Goal: Task Accomplishment & Management: Complete application form

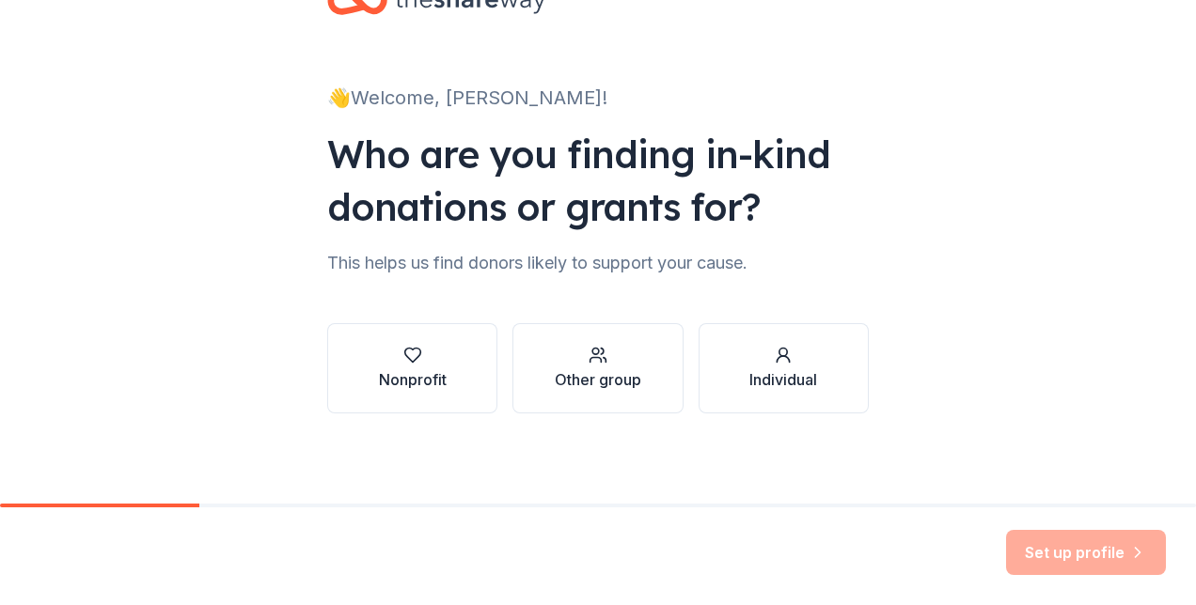
scroll to position [224, 0]
click at [596, 368] on div "Other group" at bounding box center [598, 379] width 86 height 23
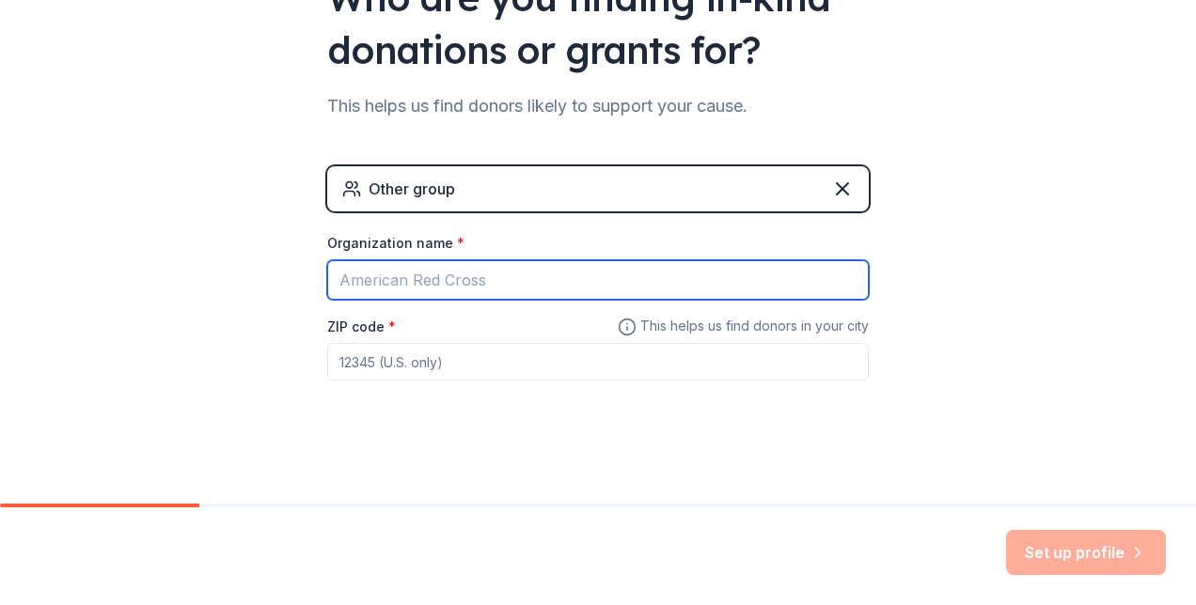
click at [433, 300] on input "Organization name *" at bounding box center [597, 279] width 541 height 39
type input "[GEOGRAPHIC_DATA]"
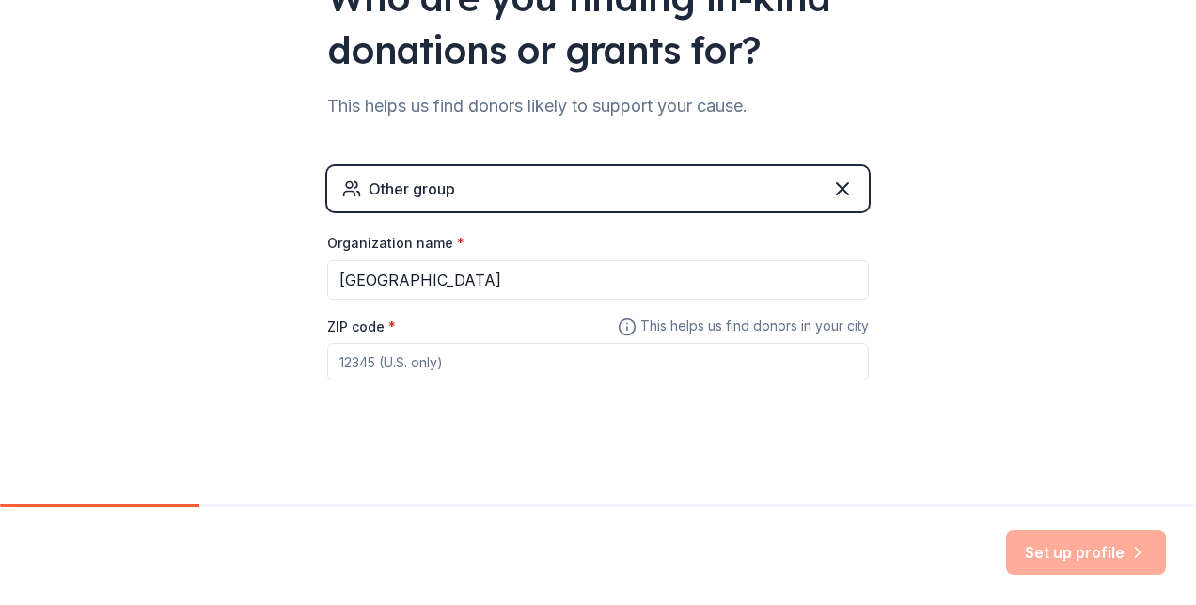
click at [353, 382] on div "ZIP code *" at bounding box center [597, 348] width 541 height 67
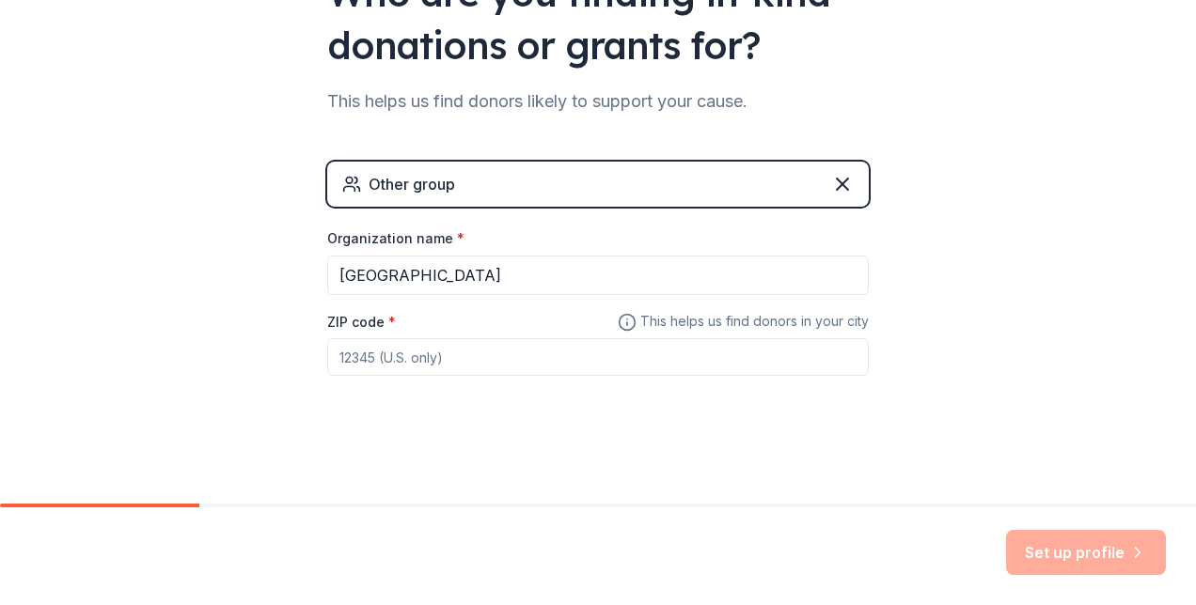
scroll to position [421, 0]
click at [441, 338] on input "ZIP code *" at bounding box center [597, 357] width 541 height 38
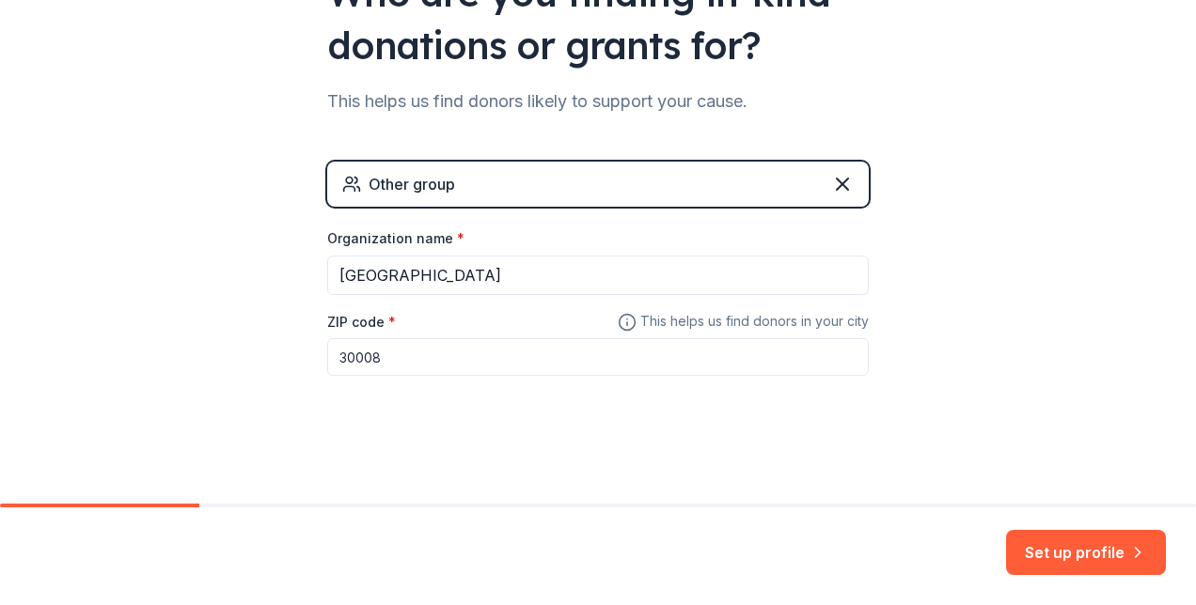
type input "30008"
click at [1040, 556] on button "Set up profile" at bounding box center [1086, 552] width 160 height 45
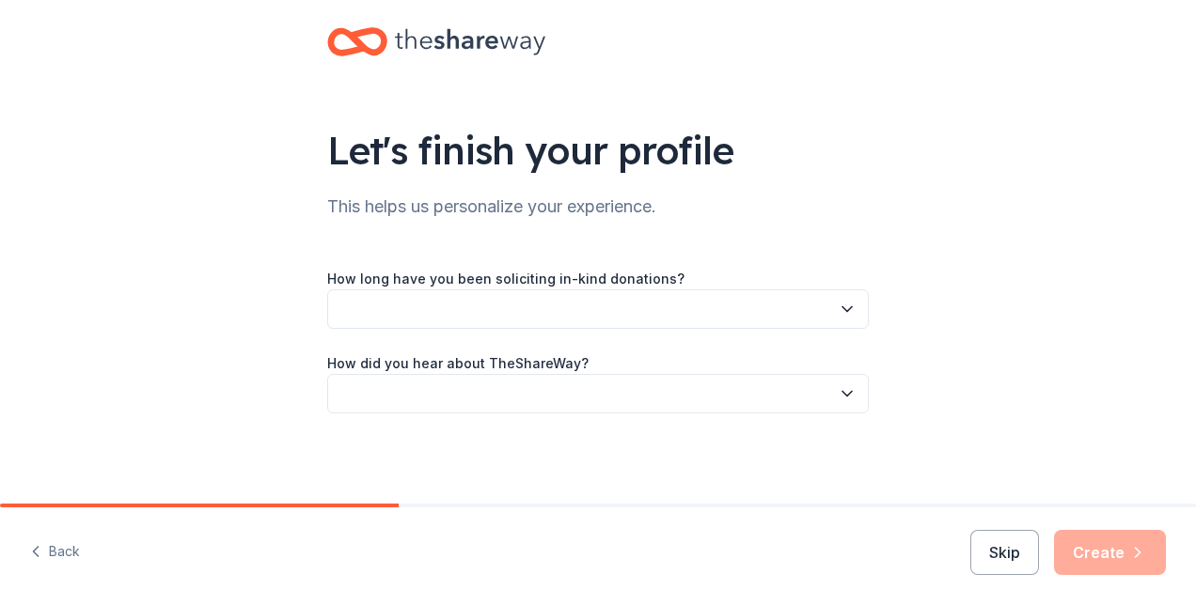
scroll to position [160, 0]
click at [869, 290] on button "button" at bounding box center [597, 309] width 541 height 39
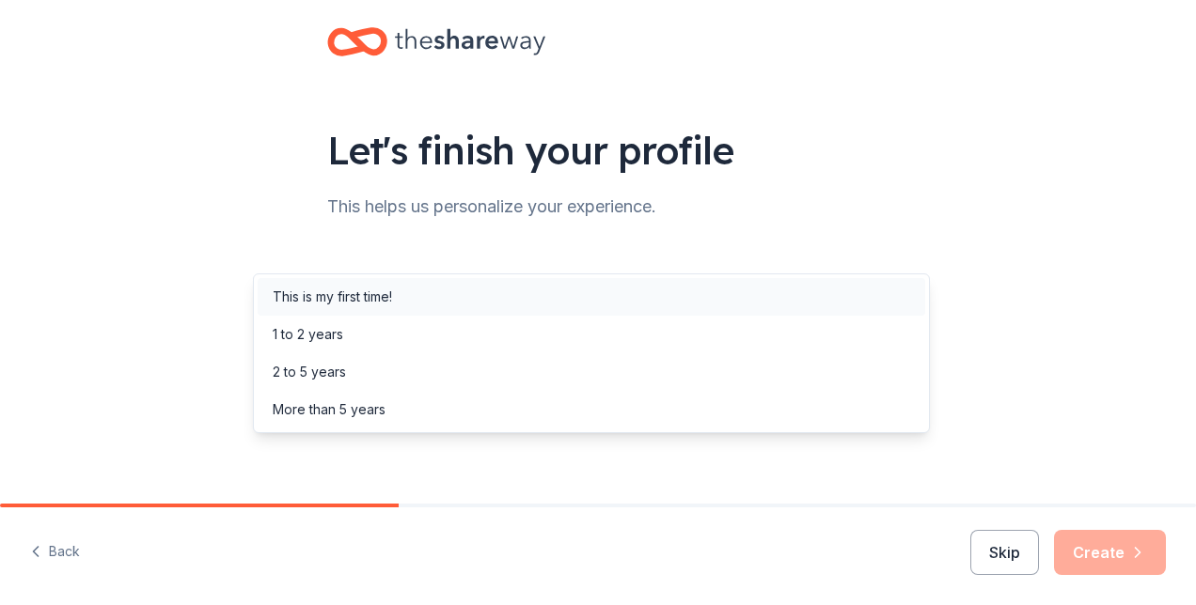
click at [526, 291] on div "This is my first time!" at bounding box center [591, 297] width 667 height 38
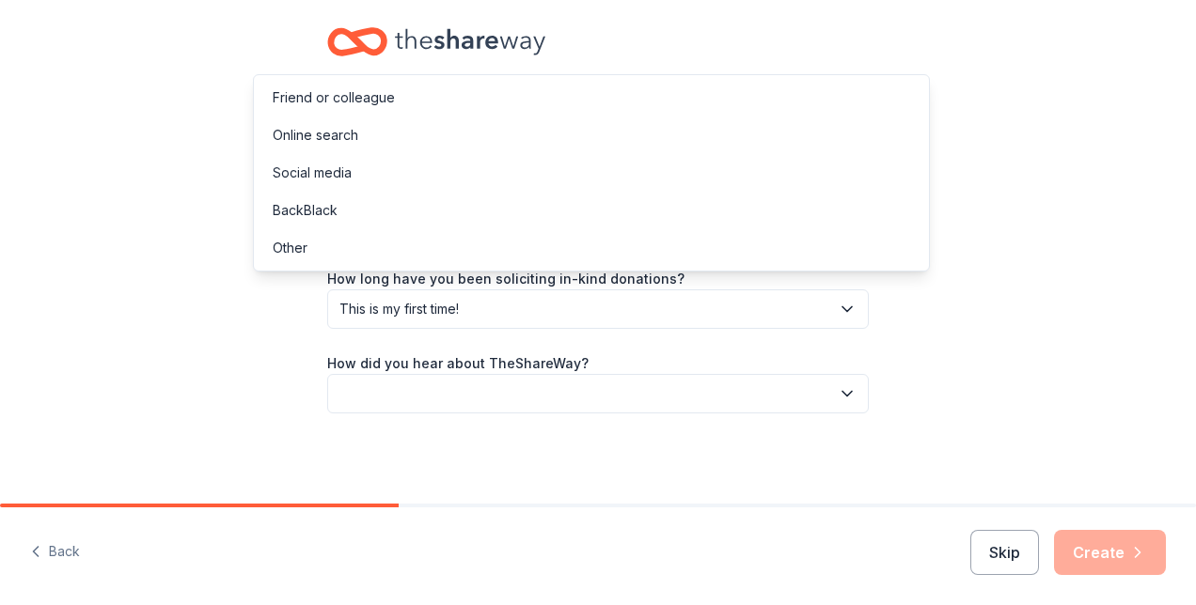
click at [546, 374] on button "button" at bounding box center [597, 393] width 541 height 39
click at [427, 192] on div "Social media" at bounding box center [591, 173] width 667 height 38
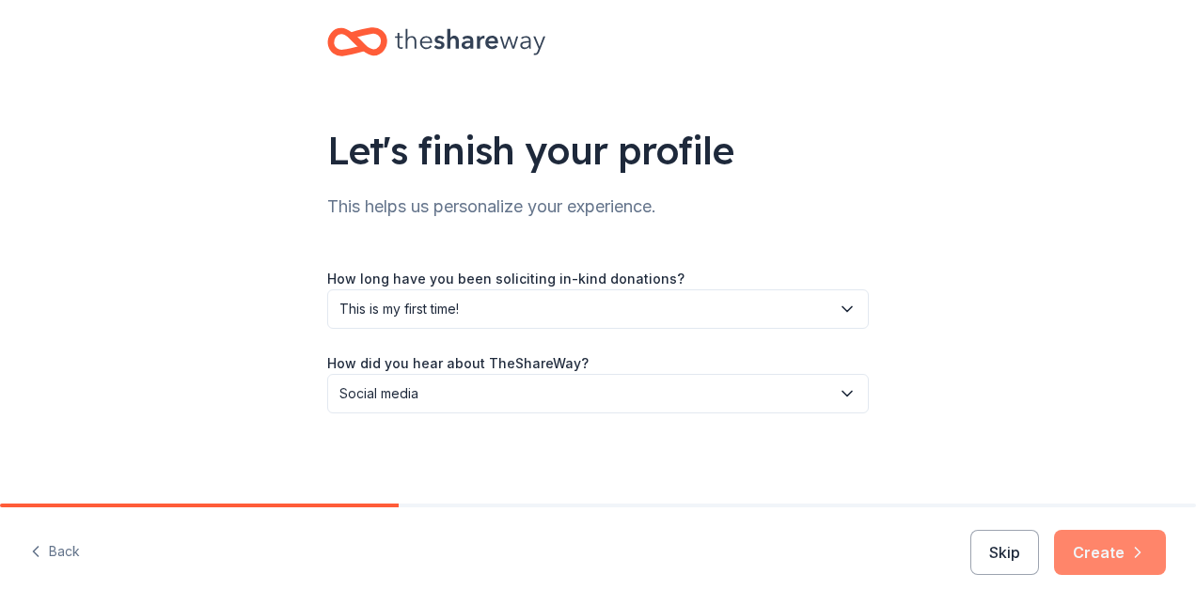
click at [1092, 530] on button "Create" at bounding box center [1110, 552] width 112 height 45
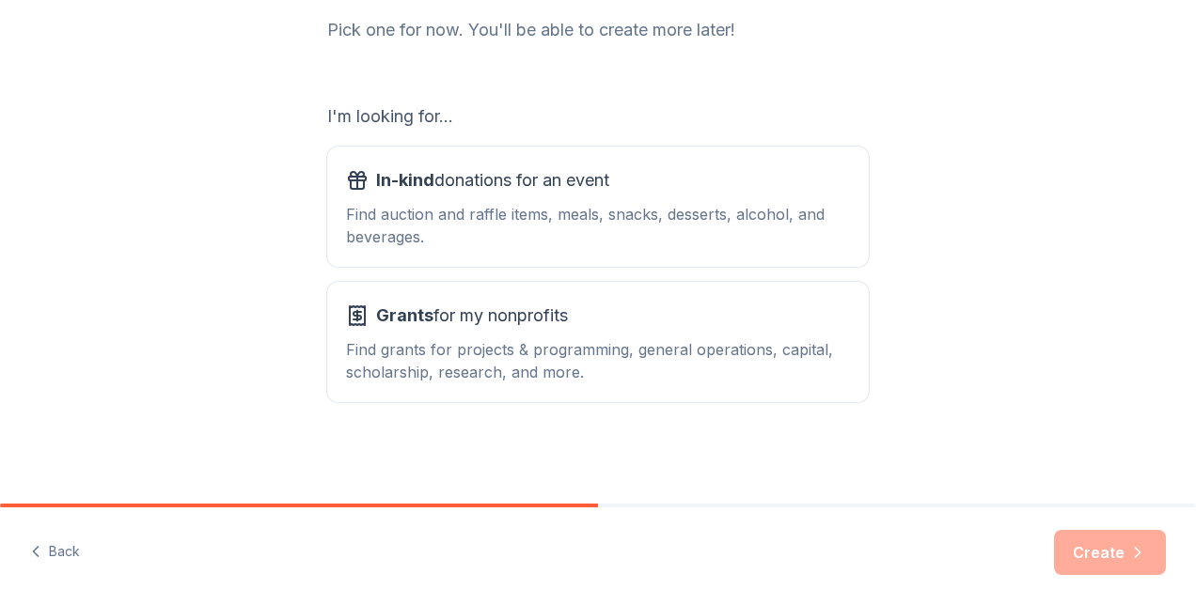
scroll to position [440, 0]
click at [449, 203] on div "Find auction and raffle items, meals, snacks, desserts, alcohol, and beverages." at bounding box center [598, 225] width 504 height 45
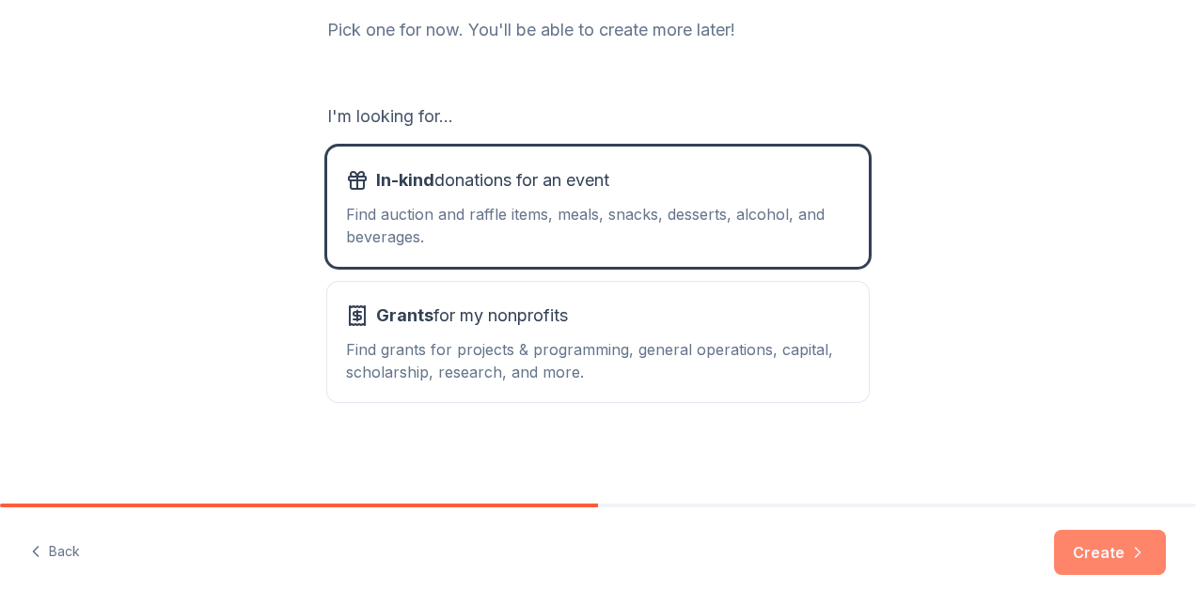
click at [1067, 547] on button "Create" at bounding box center [1110, 552] width 112 height 45
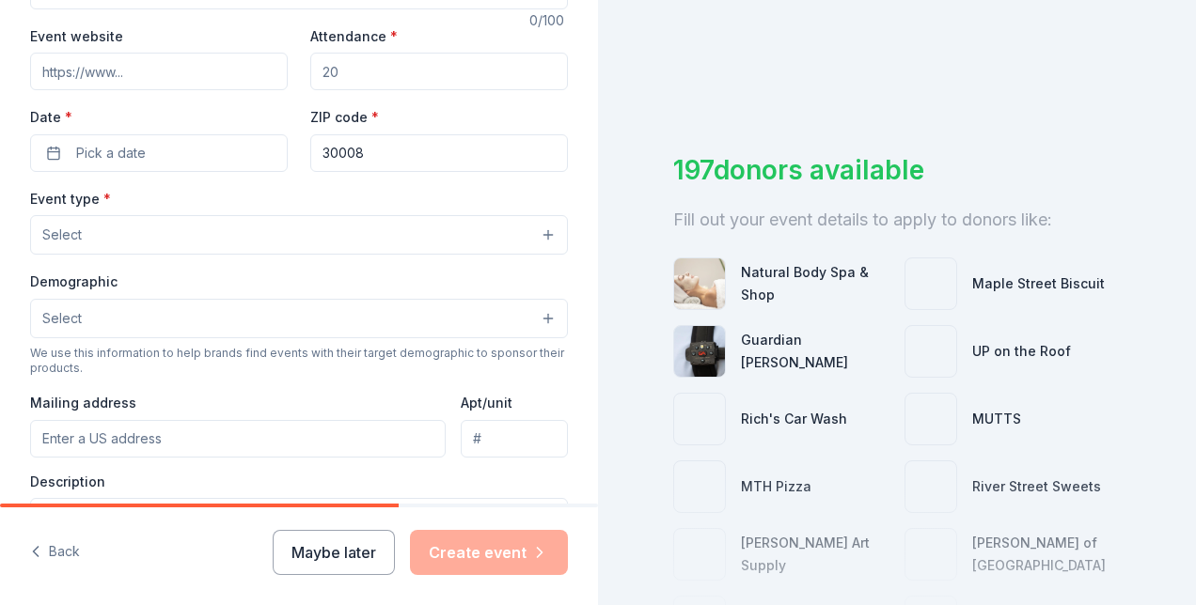
scroll to position [363, 0]
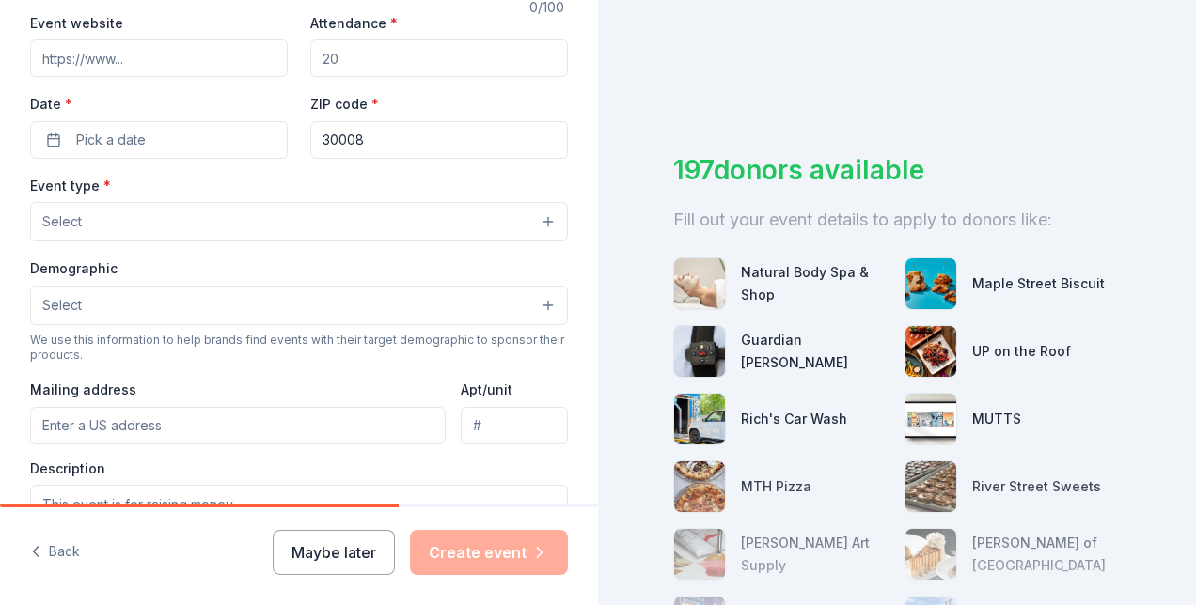
type input "S"
type input "Leader of the Month Activities"
click at [209, 77] on input "Event website" at bounding box center [159, 58] width 258 height 38
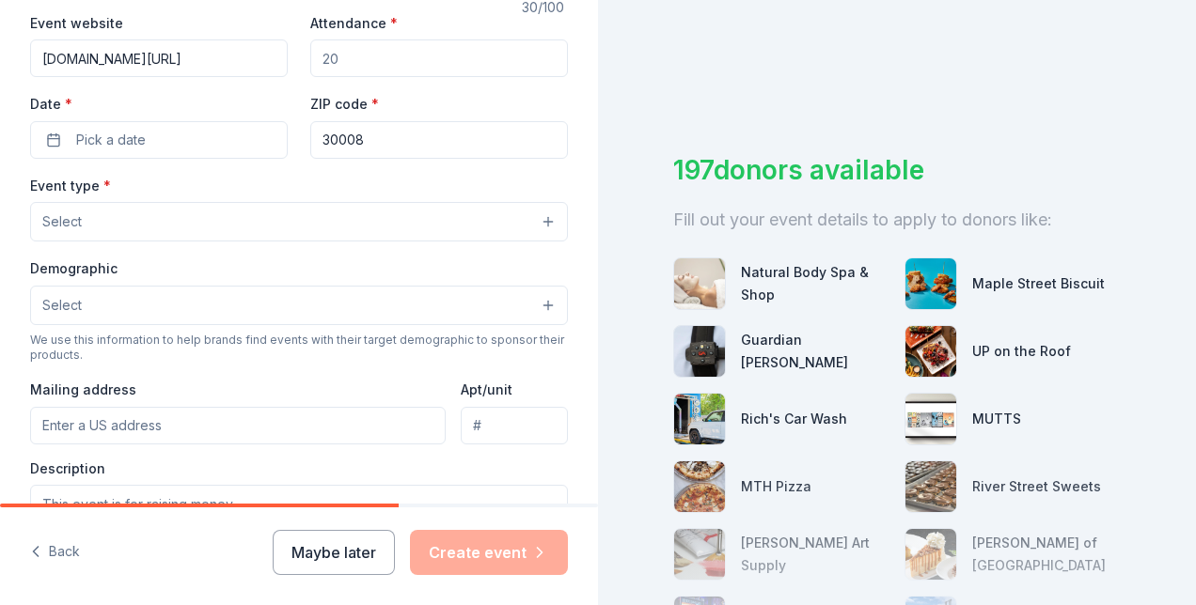
type input "www.cobbk12.org/hollydale"
type input "50"
click at [146, 151] on span "Pick a date" at bounding box center [111, 140] width 70 height 23
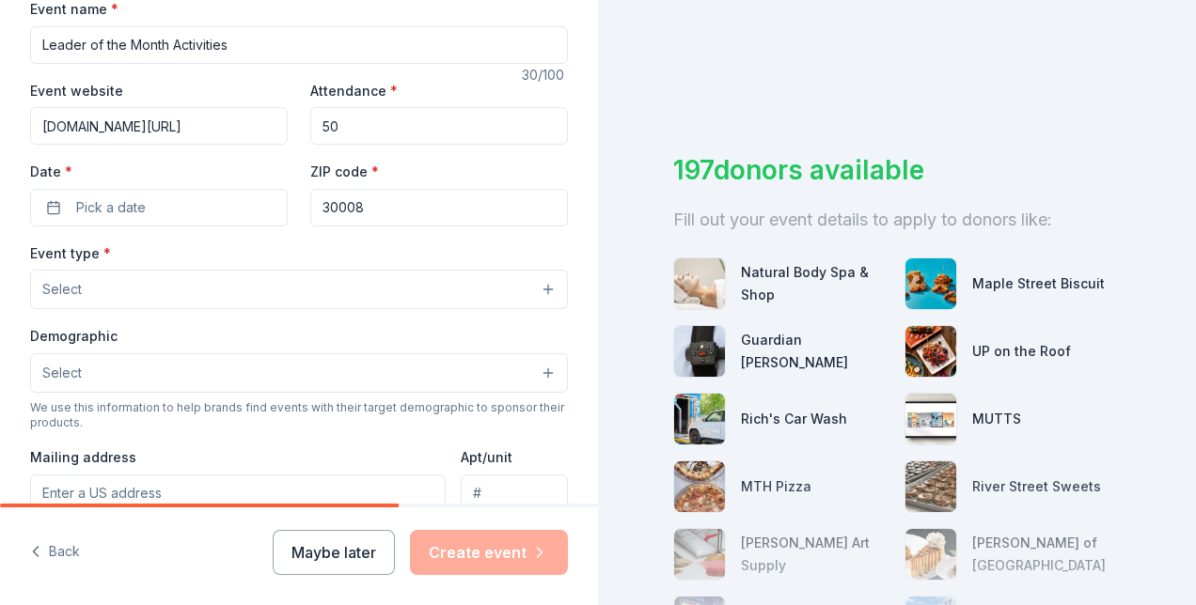
scroll to position [291, 0]
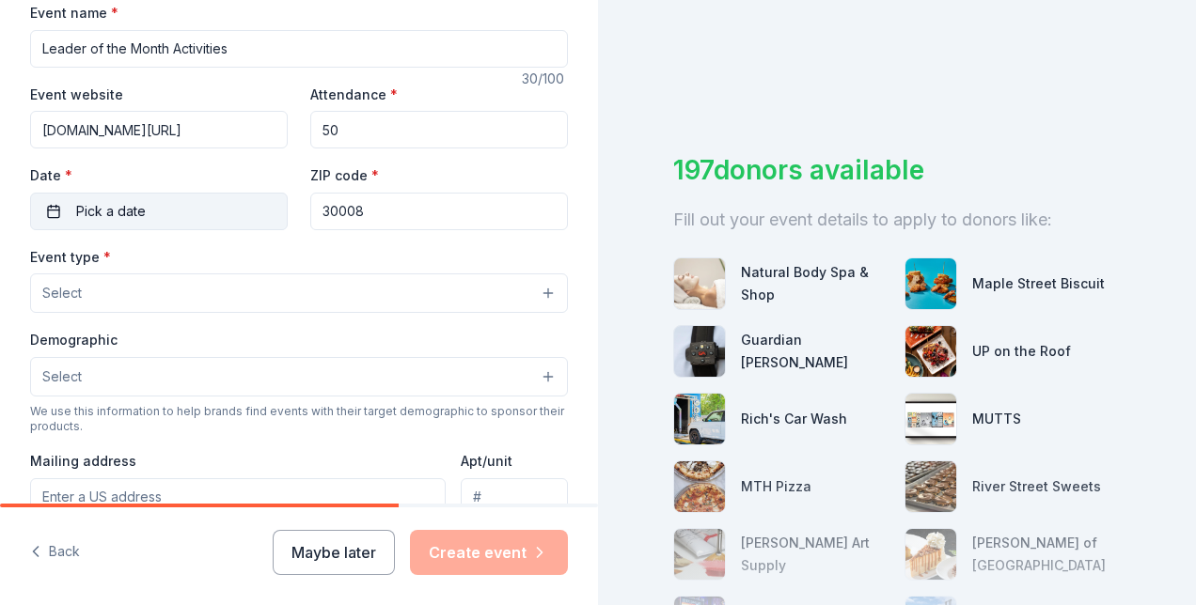
click at [146, 223] on span "Pick a date" at bounding box center [111, 211] width 70 height 23
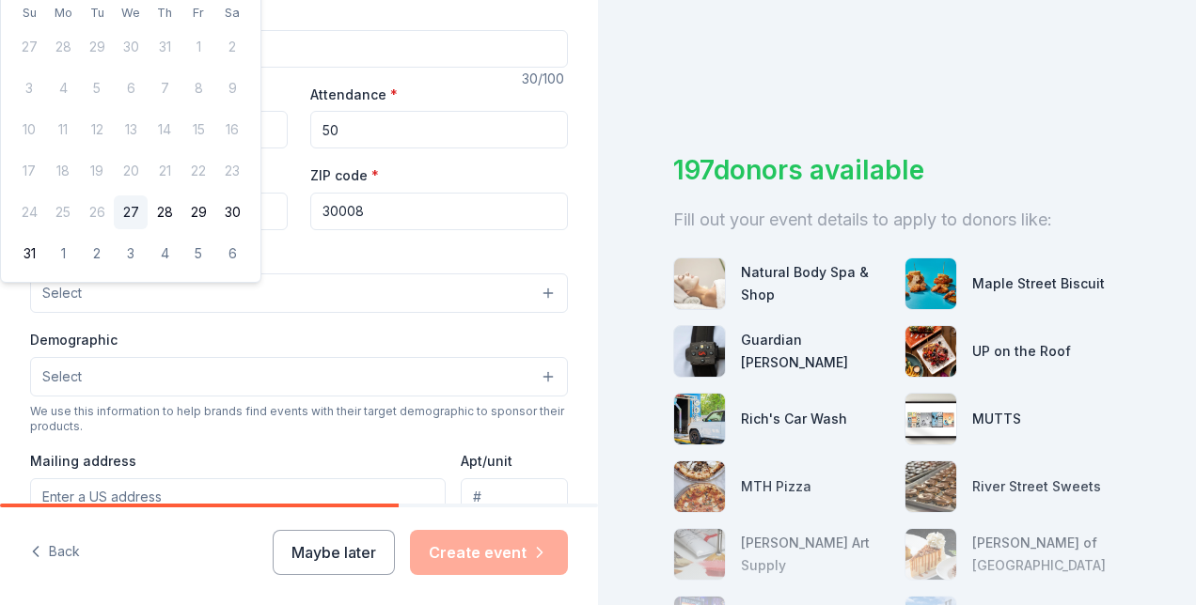
click at [472, 230] on input "30008" at bounding box center [439, 212] width 258 height 38
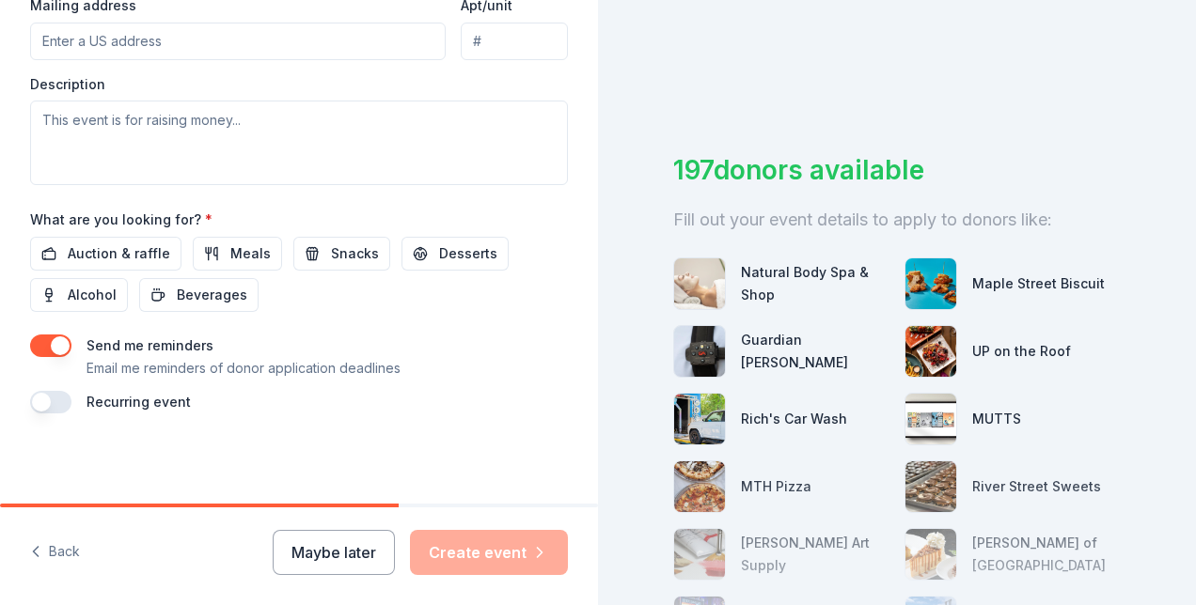
scroll to position [1131, 0]
click at [379, 243] on span "Snacks" at bounding box center [355, 254] width 48 height 23
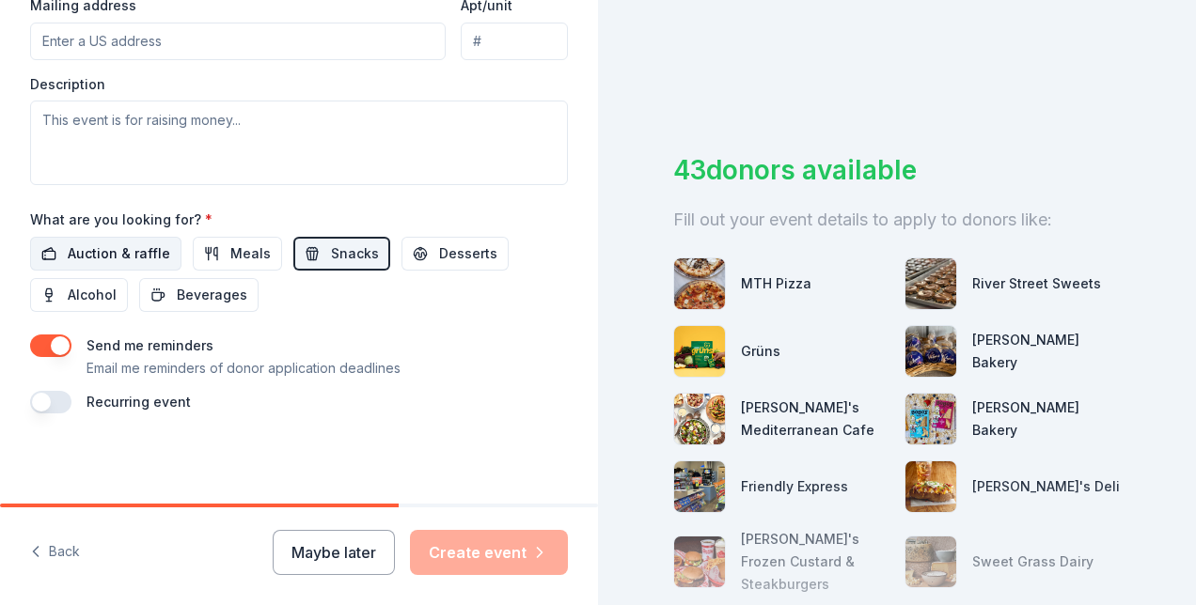
click at [170, 243] on span "Auction & raffle" at bounding box center [119, 254] width 102 height 23
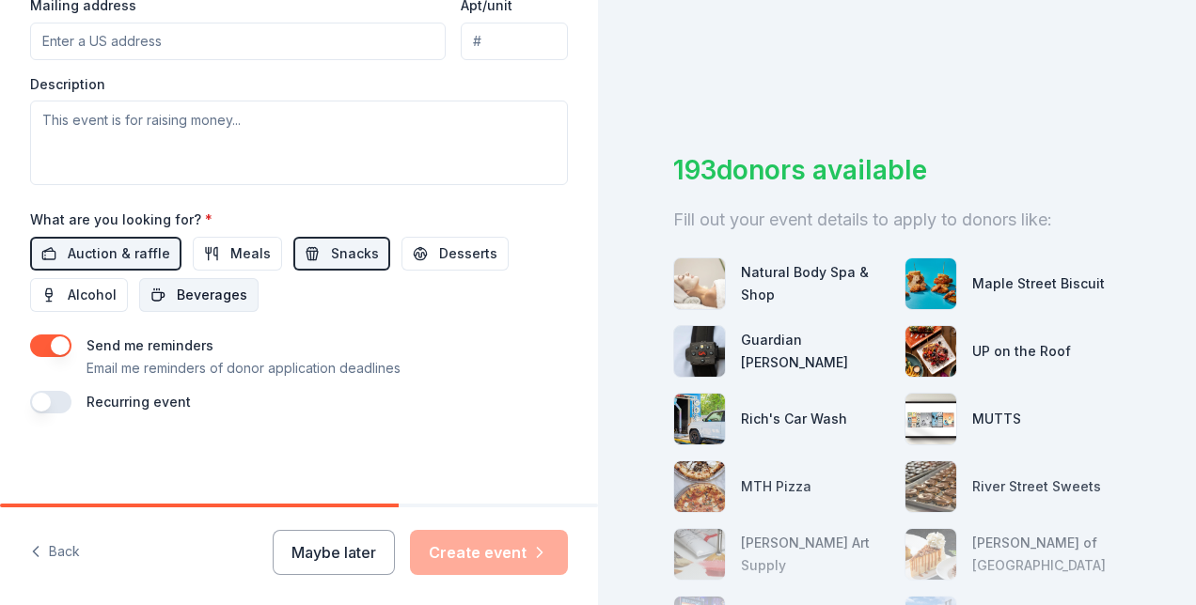
click at [247, 284] on span "Beverages" at bounding box center [212, 295] width 71 height 23
click at [71, 391] on button "button" at bounding box center [50, 402] width 41 height 23
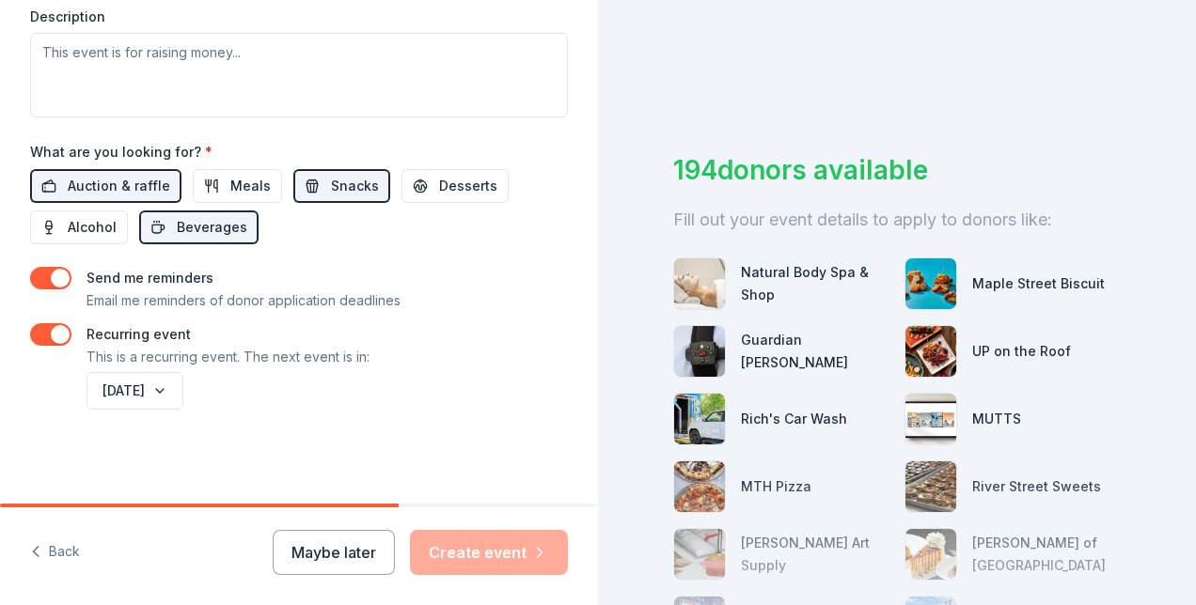
scroll to position [1222, 0]
click at [183, 372] on button "August 2026" at bounding box center [134, 391] width 97 height 38
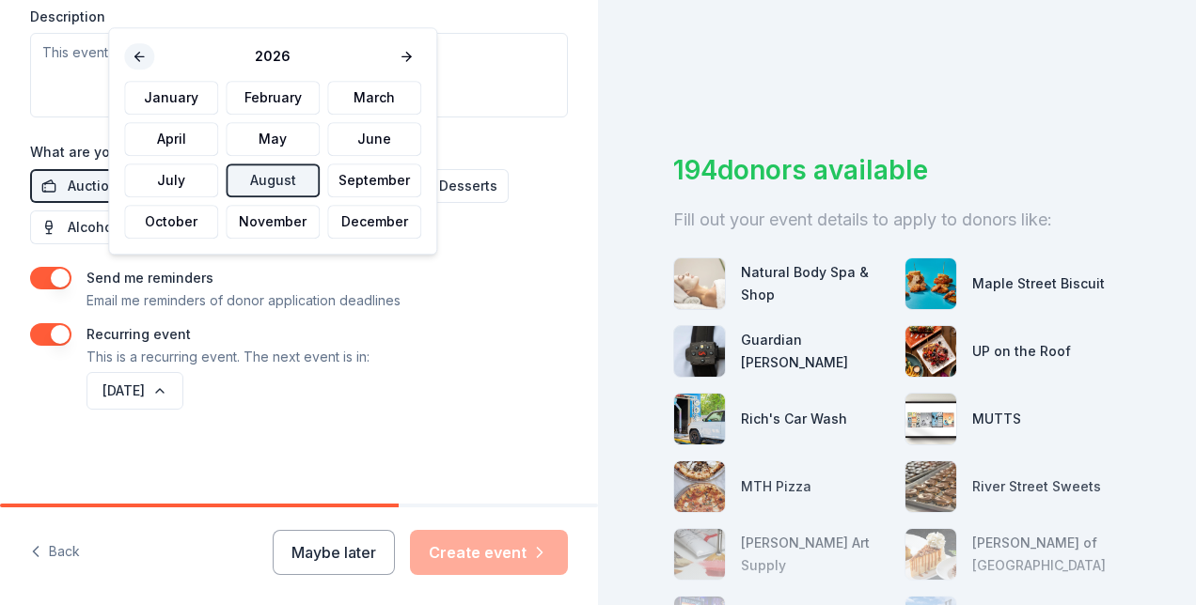
click at [143, 70] on button at bounding box center [139, 56] width 30 height 26
click at [143, 70] on div "2025" at bounding box center [272, 56] width 297 height 26
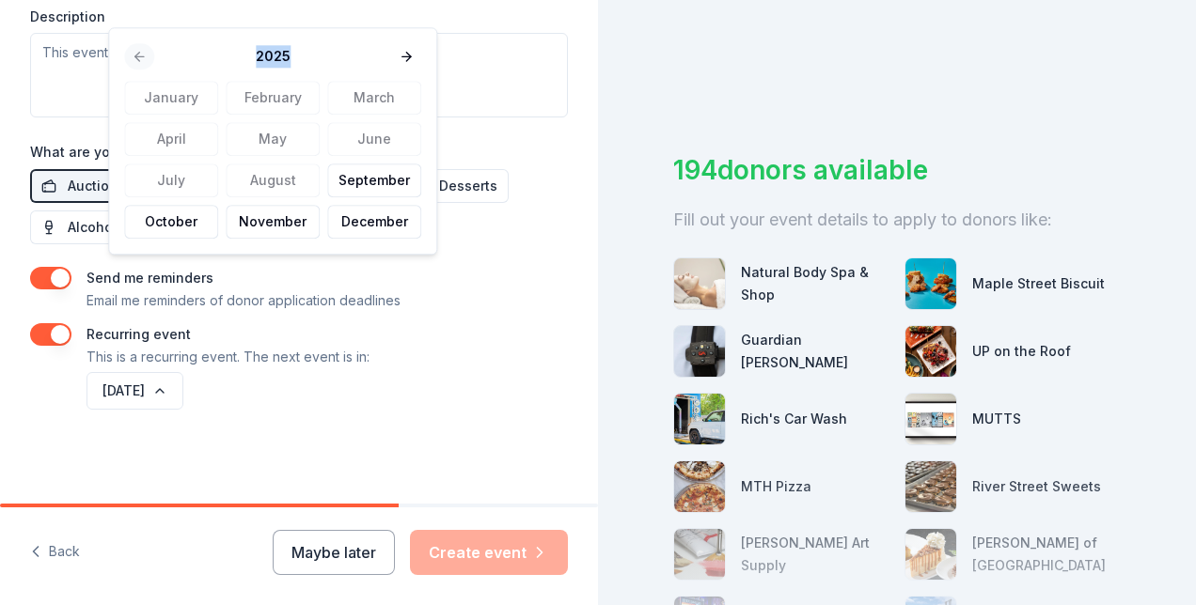
click at [143, 70] on div "2025" at bounding box center [272, 56] width 297 height 26
click at [292, 239] on button "November" at bounding box center [273, 222] width 94 height 34
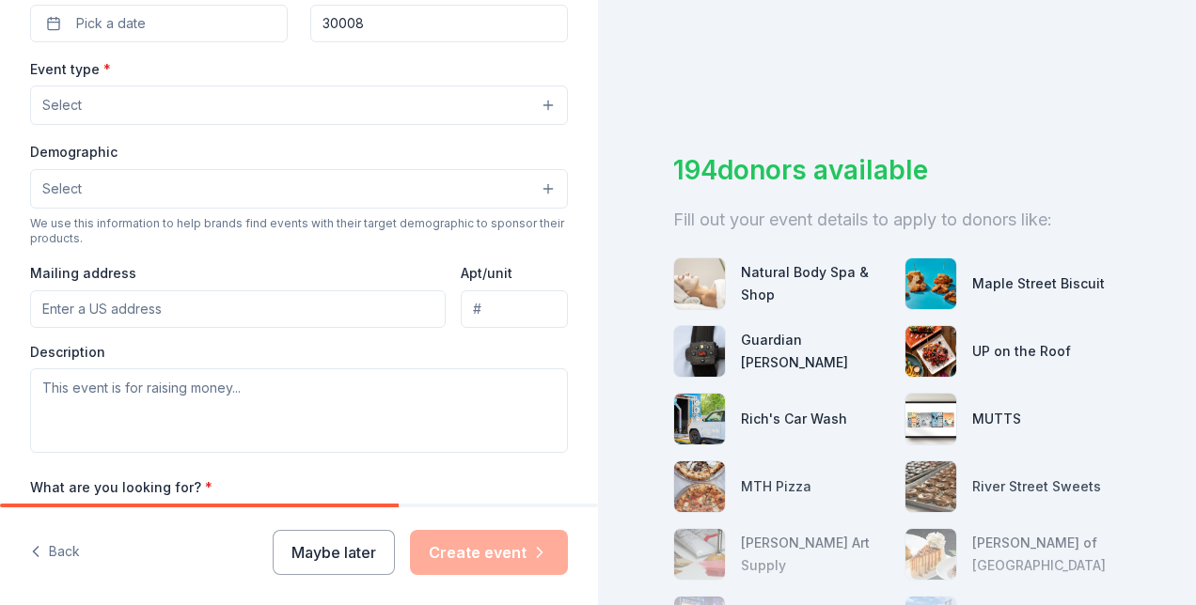
scroll to position [472, 0]
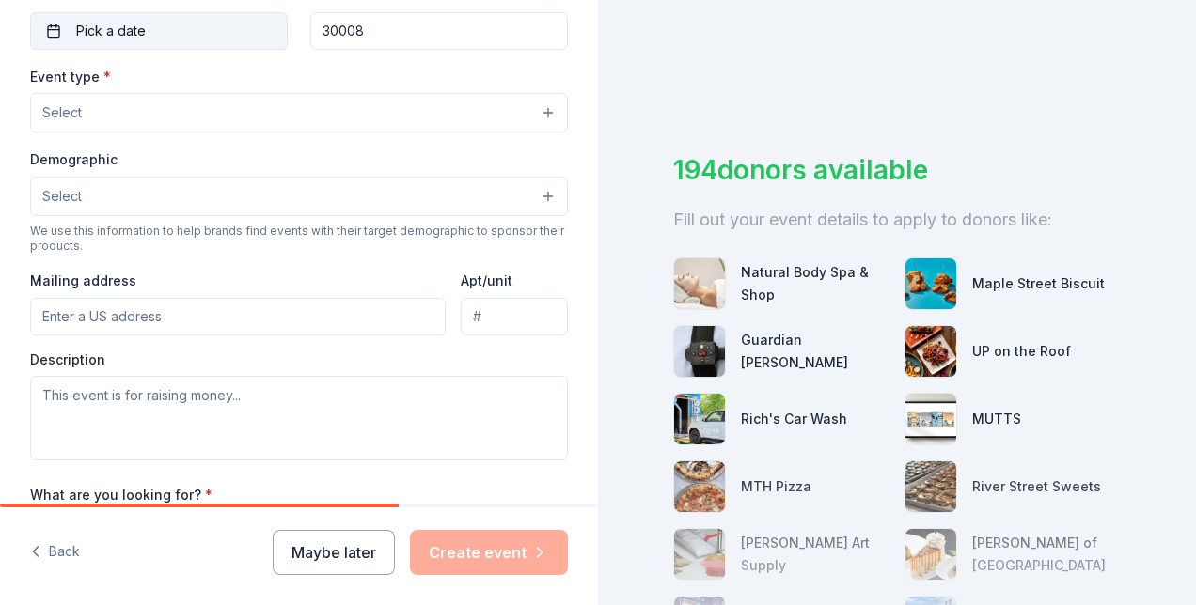
click at [64, 50] on button "Pick a date" at bounding box center [159, 31] width 258 height 38
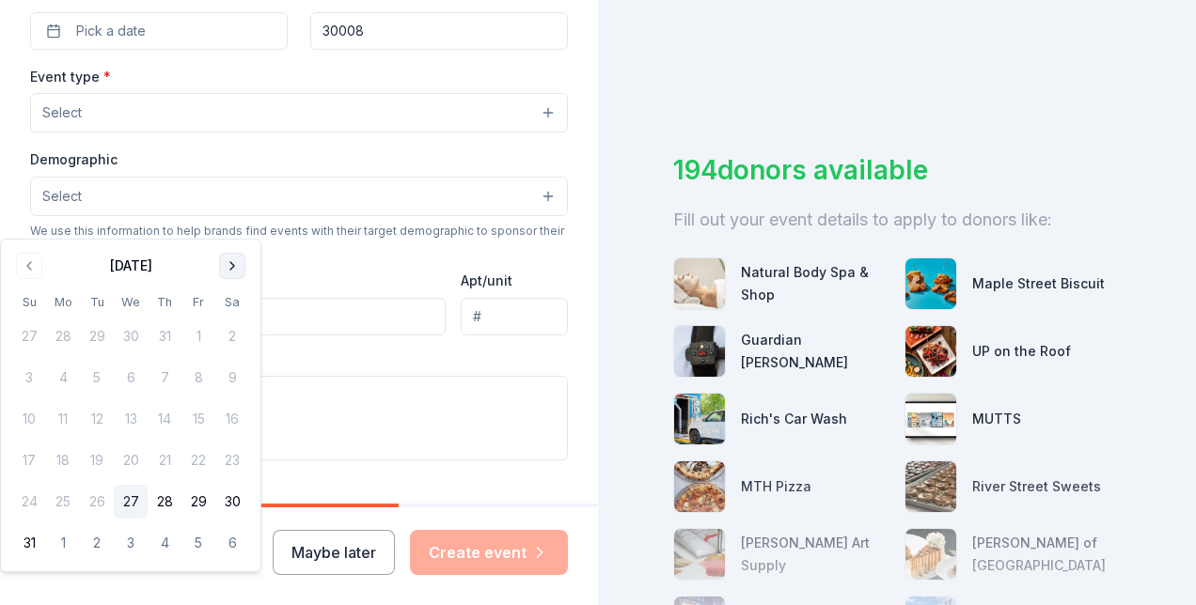
click at [245, 268] on button "Go to next month" at bounding box center [232, 266] width 26 height 26
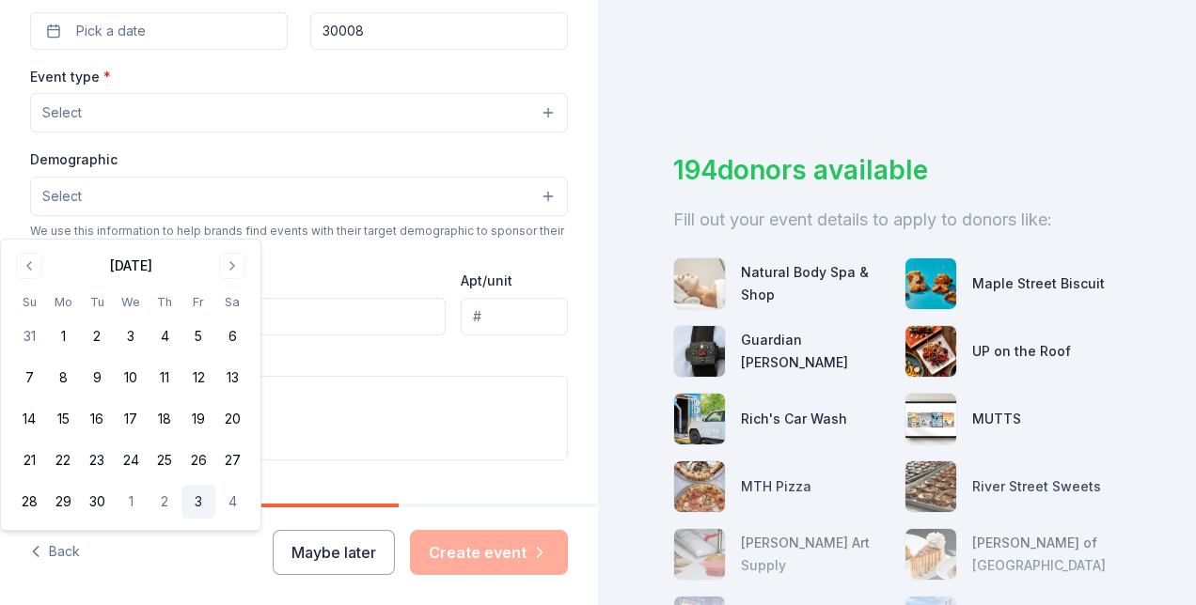
click at [215, 519] on button "3" at bounding box center [198, 502] width 34 height 34
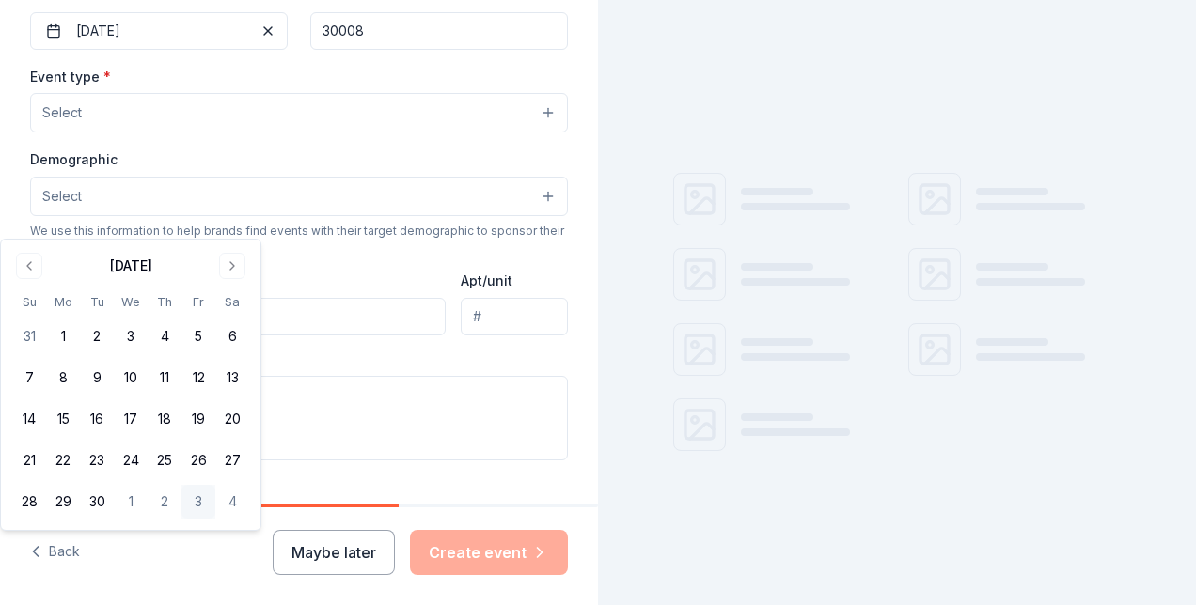
click at [501, 133] on div "Event type * Select" at bounding box center [299, 99] width 538 height 69
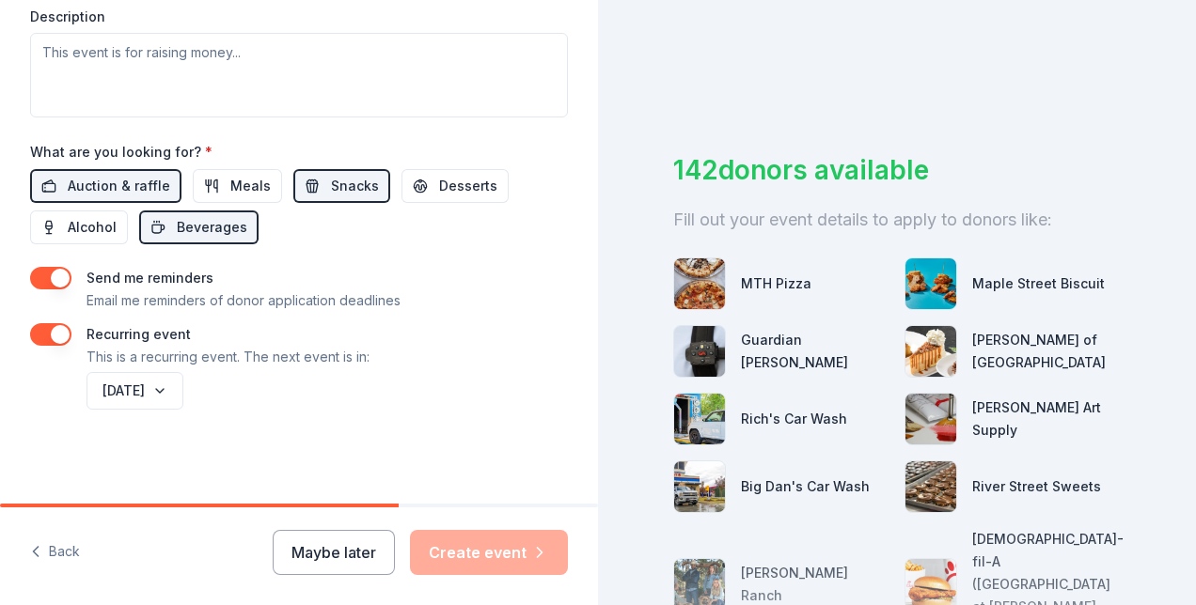
scroll to position [908, 0]
type input "2901 BAY BERRY DR SW"
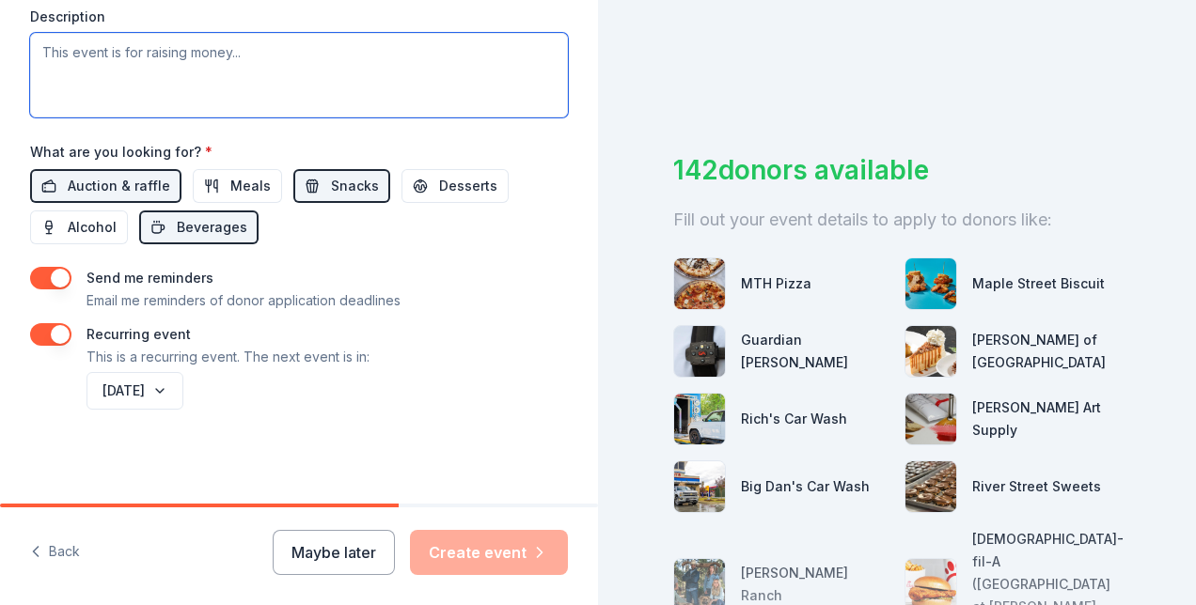
click at [240, 118] on textarea at bounding box center [299, 75] width 538 height 85
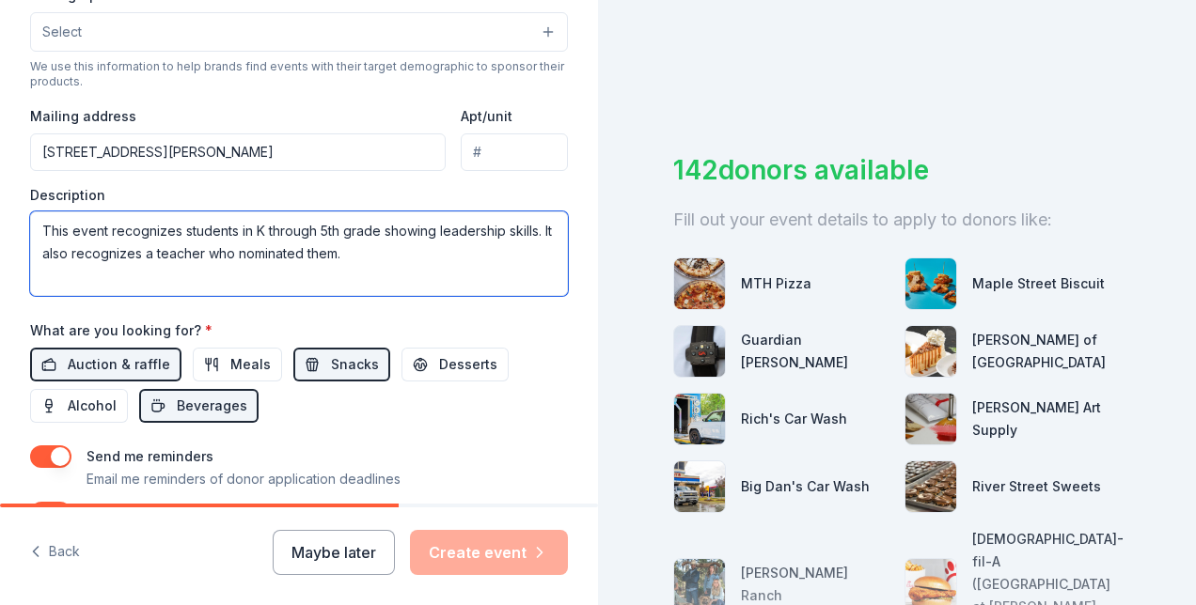
scroll to position [619, 0]
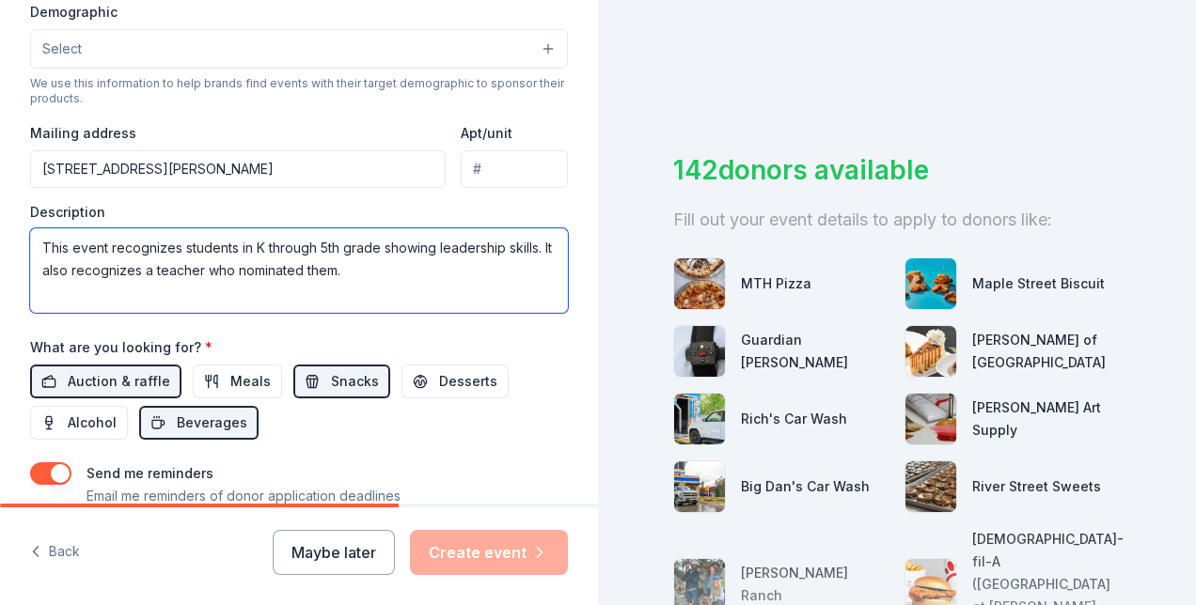
type textarea "This event recognizes students in K through 5th grade showing leadership skills…"
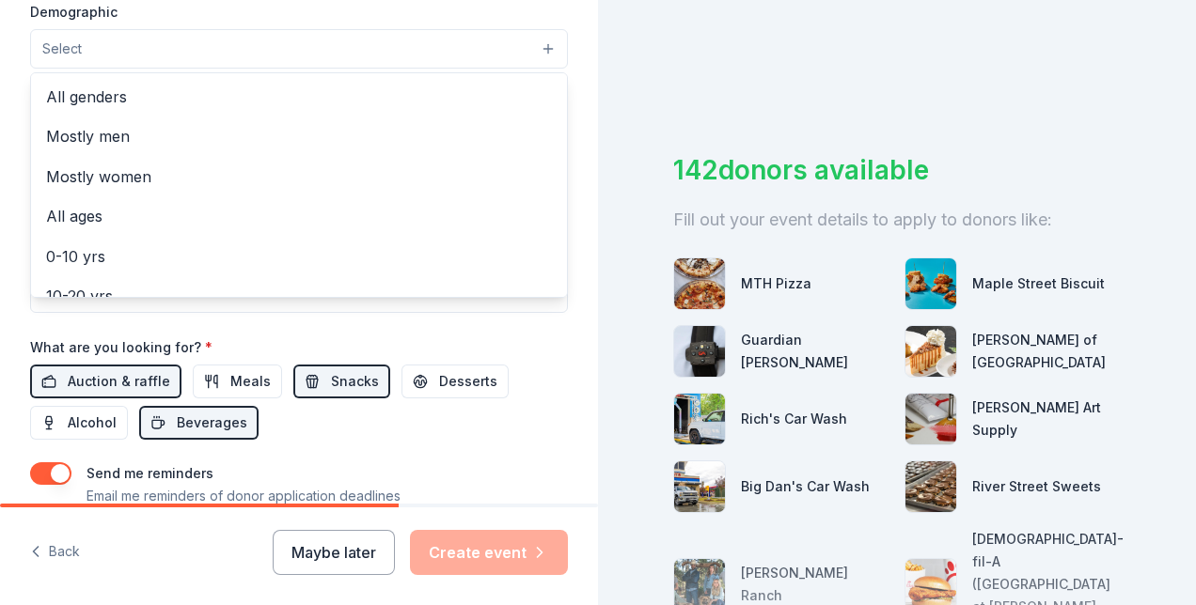
click at [521, 69] on button "Select" at bounding box center [299, 48] width 538 height 39
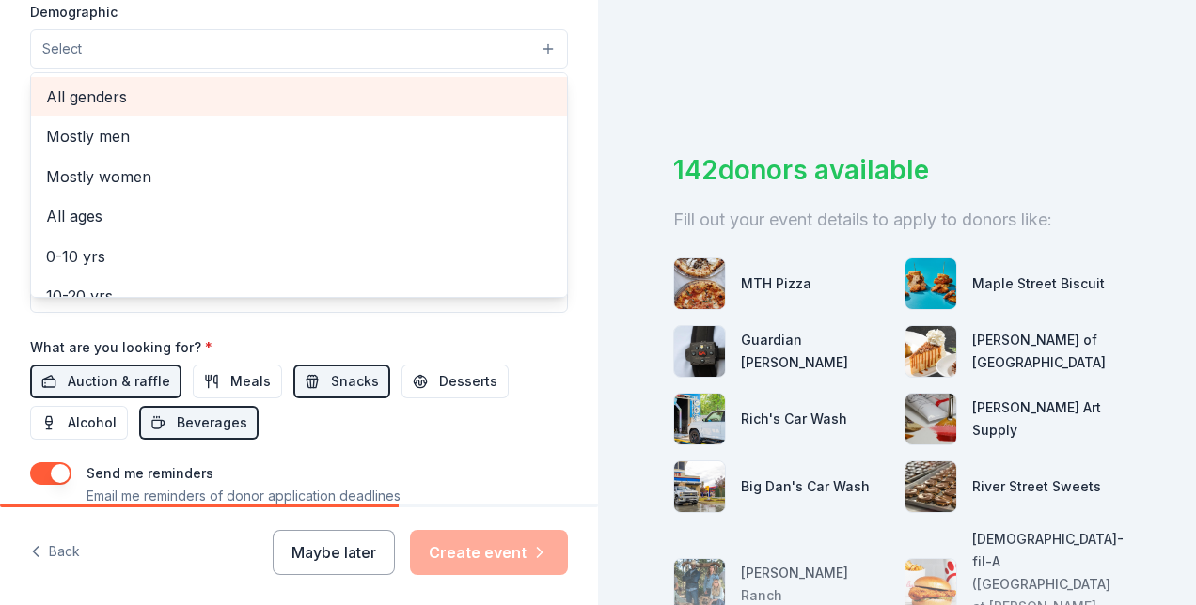
click at [336, 109] on span "All genders" at bounding box center [299, 97] width 506 height 24
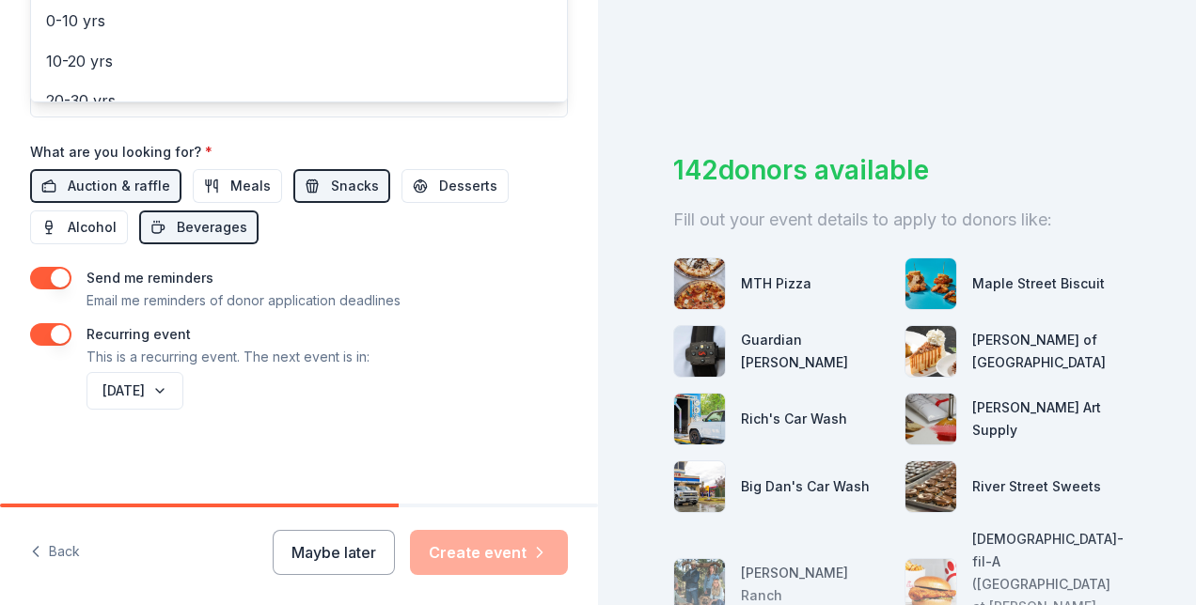
scroll to position [877, 0]
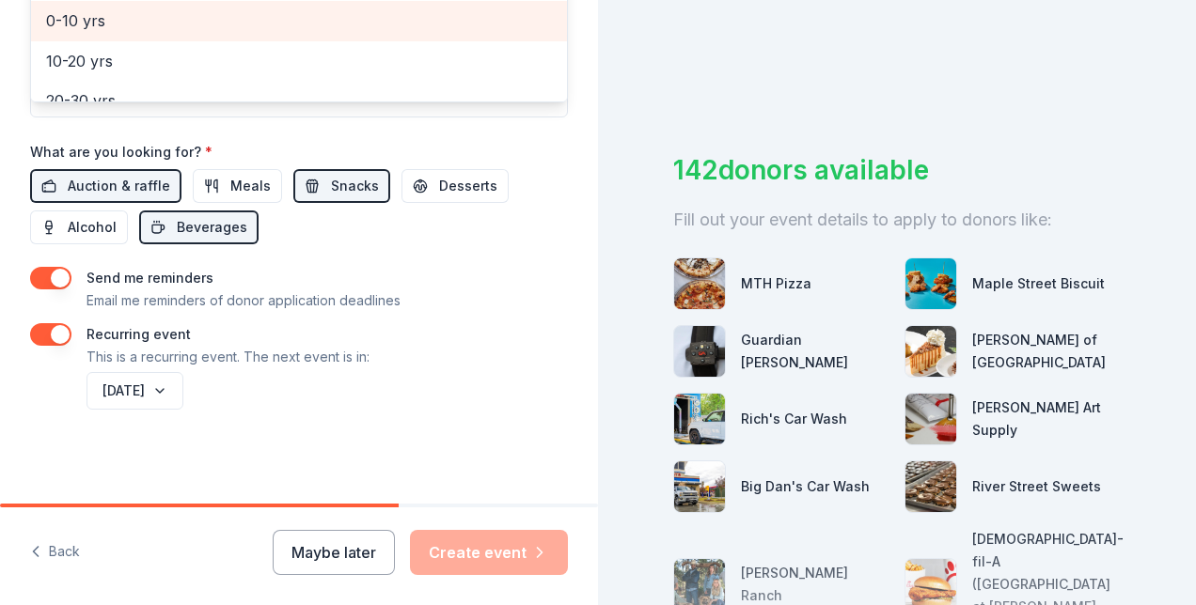
click at [141, 33] on span "0-10 yrs" at bounding box center [299, 20] width 506 height 24
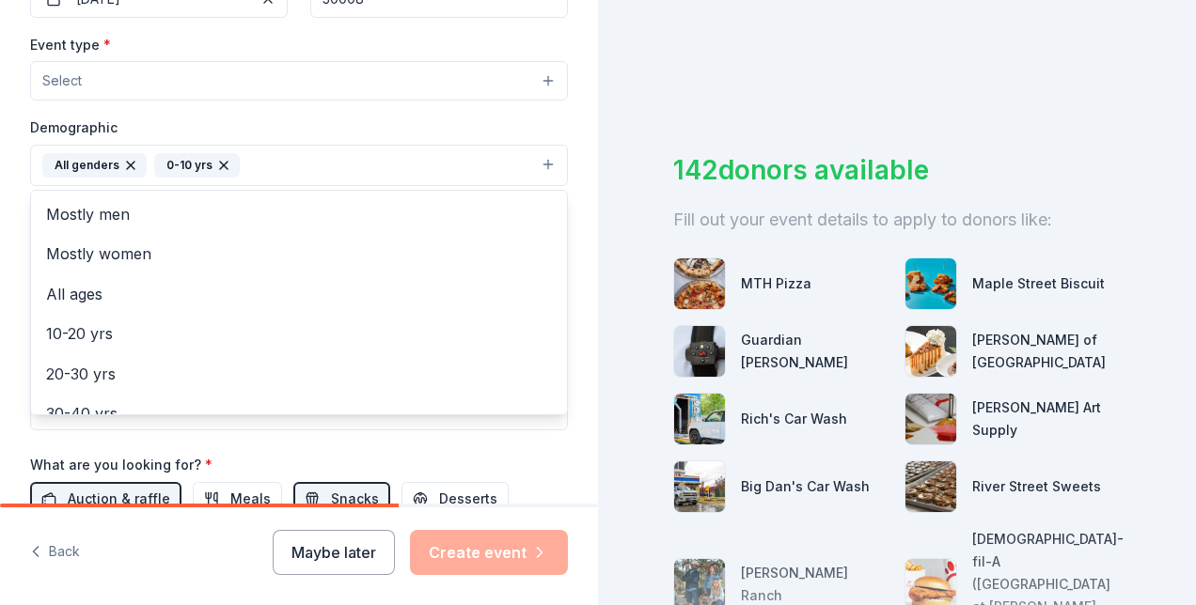
scroll to position [500, 0]
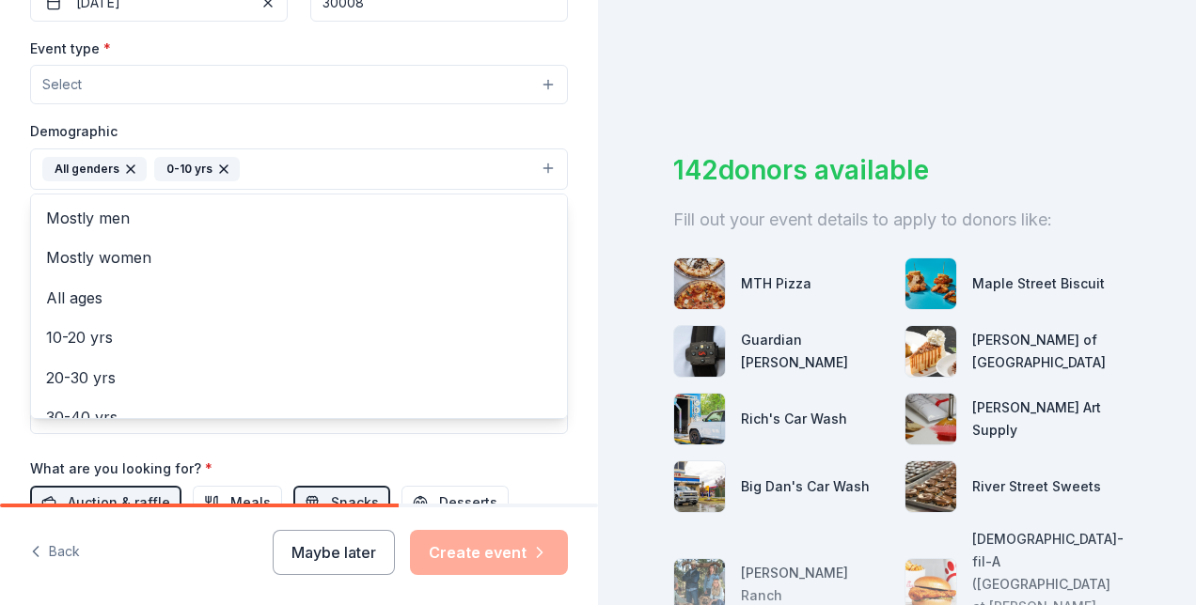
click at [509, 286] on div "Event type * Select Demographic All genders 0-10 yrs Mostly men Mostly women Al…" at bounding box center [299, 236] width 538 height 398
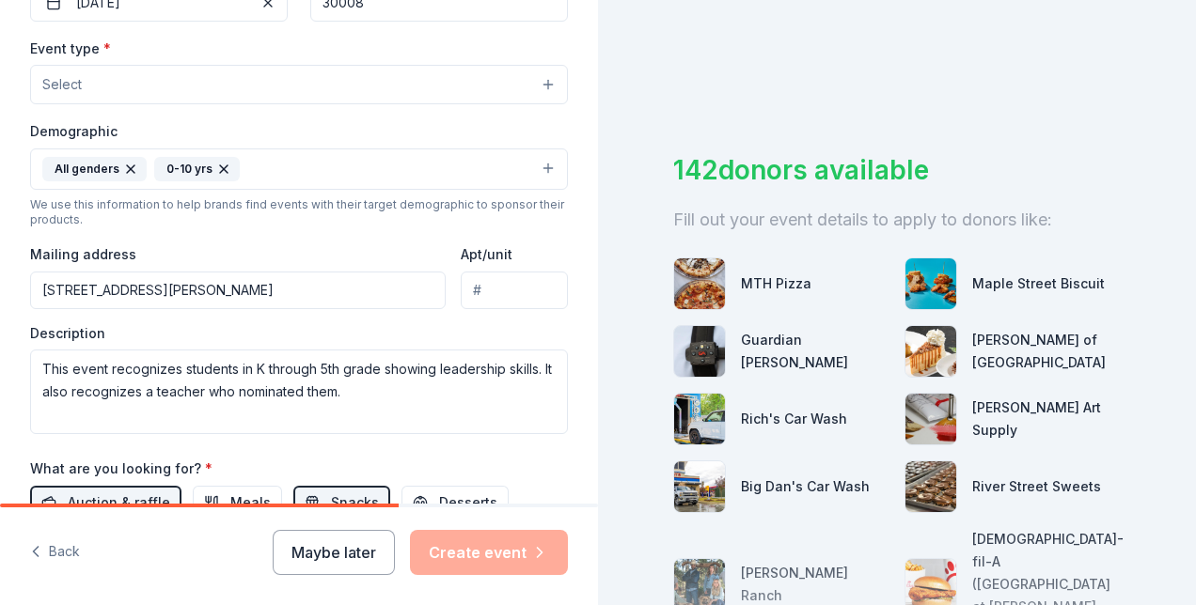
click at [393, 104] on button "Select" at bounding box center [299, 84] width 538 height 39
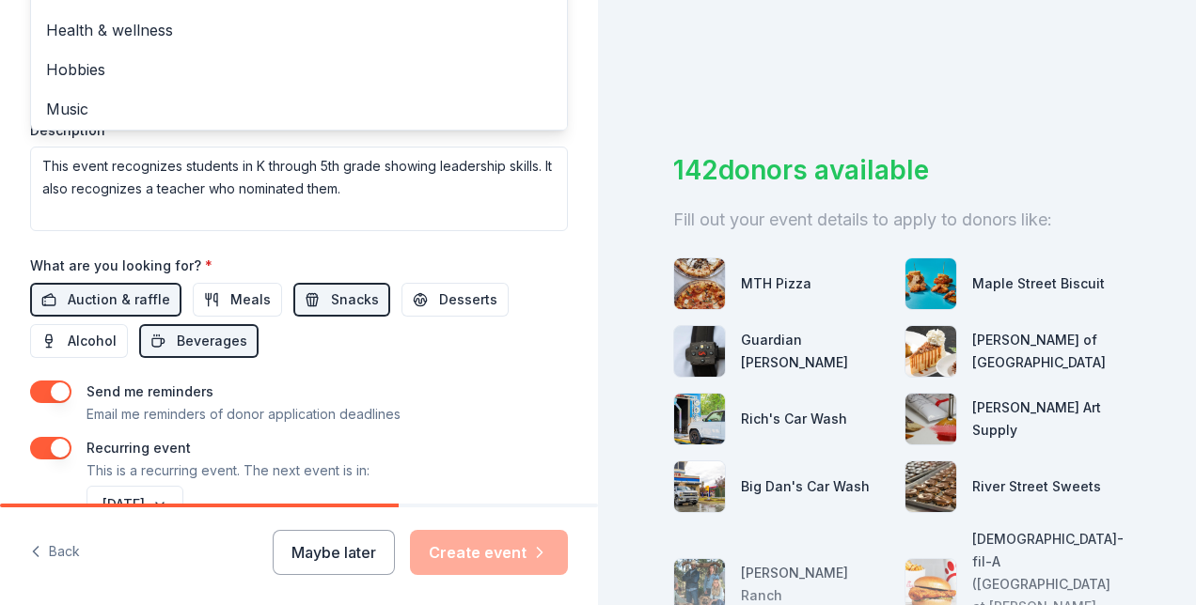
scroll to position [0, 0]
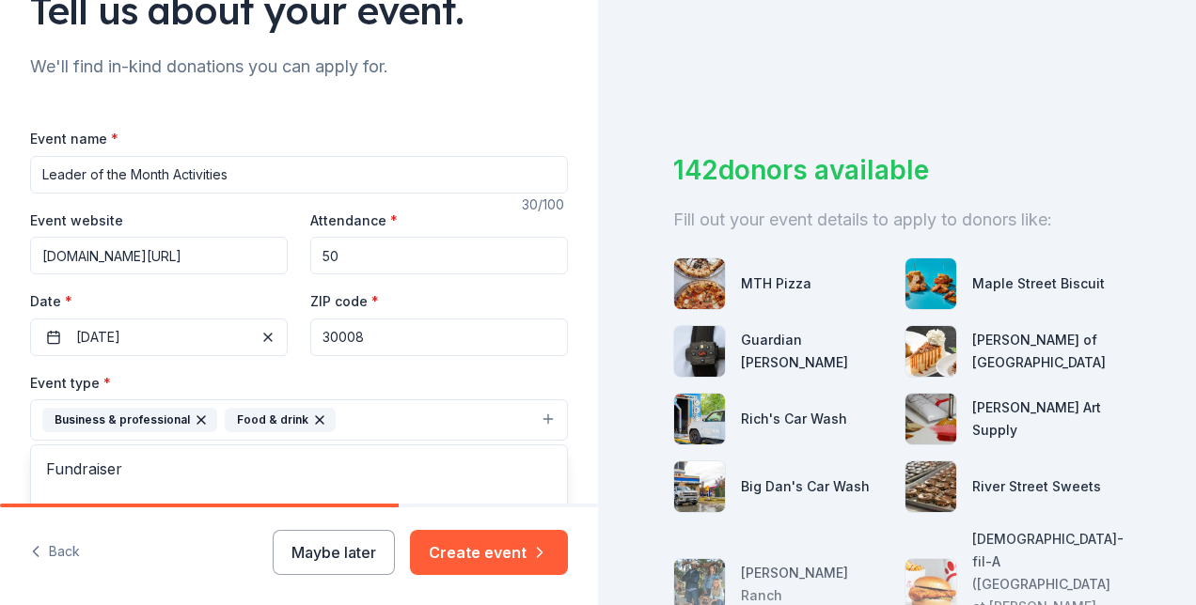
scroll to position [135, 0]
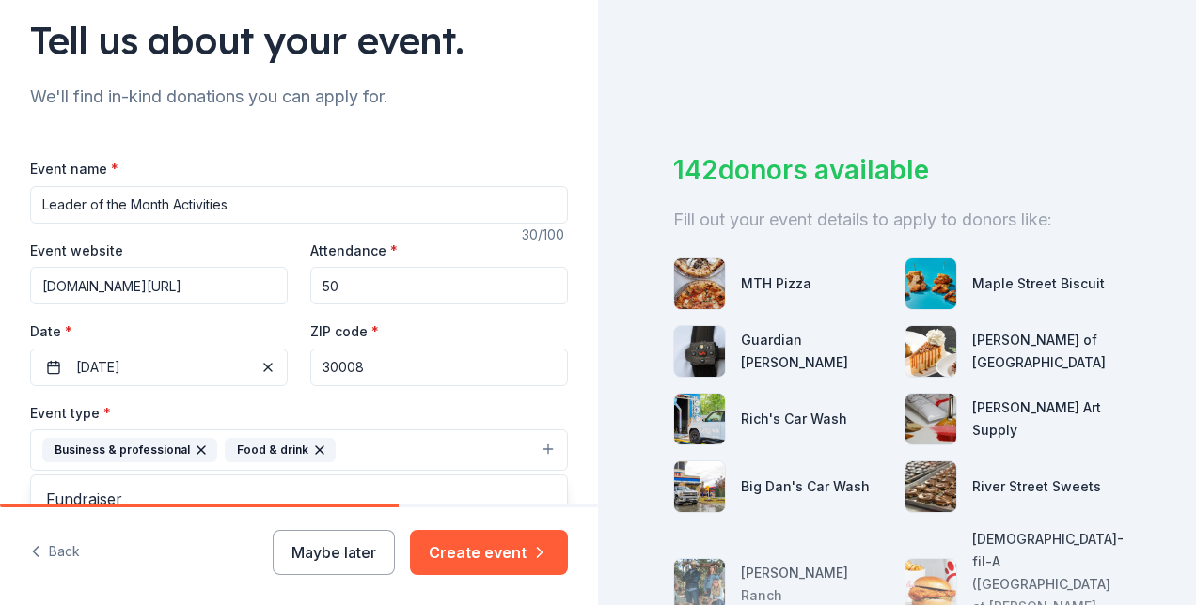
click at [469, 527] on div "Tell us about your event. We'll find in-kind donations you can apply for. Event…" at bounding box center [299, 302] width 598 height 605
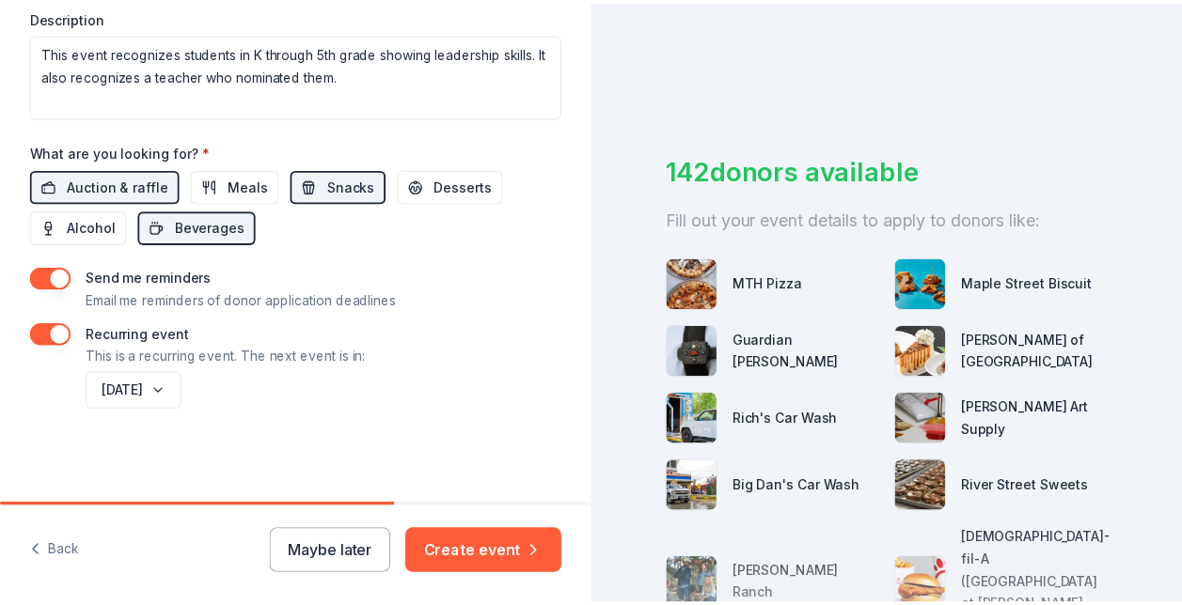
scroll to position [1225, 0]
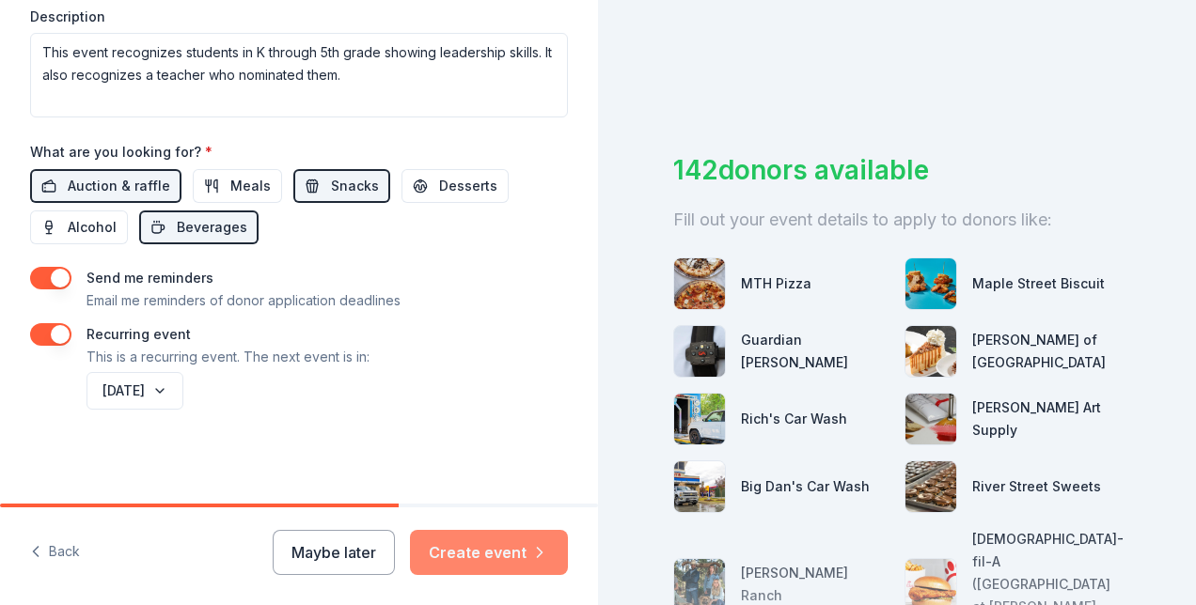
click at [530, 543] on icon "button" at bounding box center [539, 552] width 19 height 19
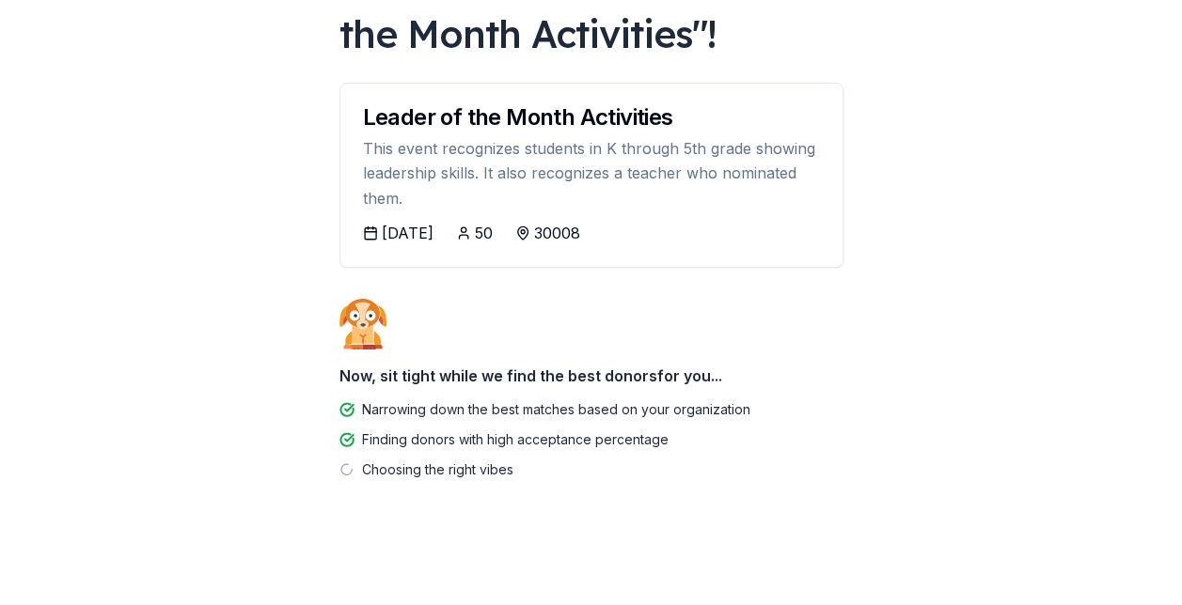
scroll to position [425, 0]
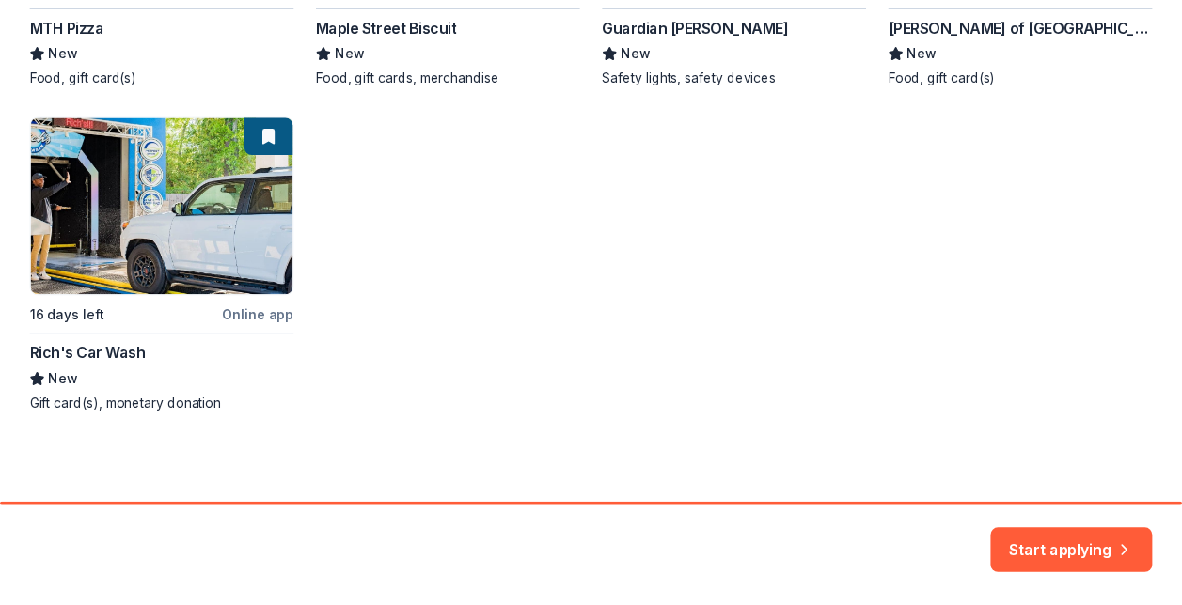
scroll to position [801, 0]
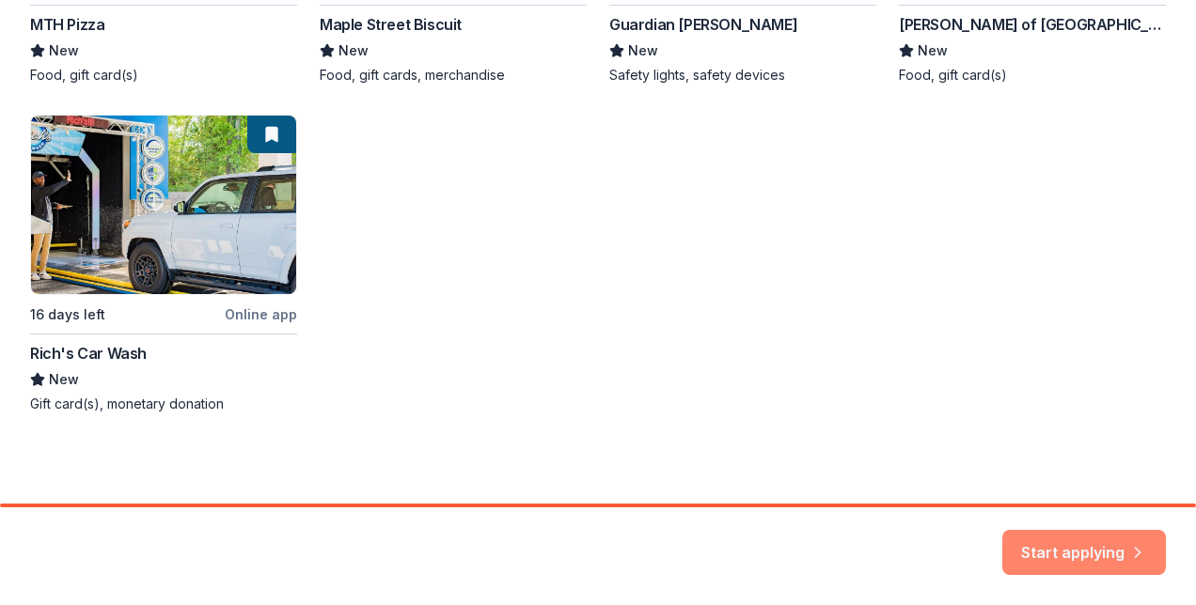
click at [1056, 530] on button "Start applying" at bounding box center [1084, 541] width 164 height 45
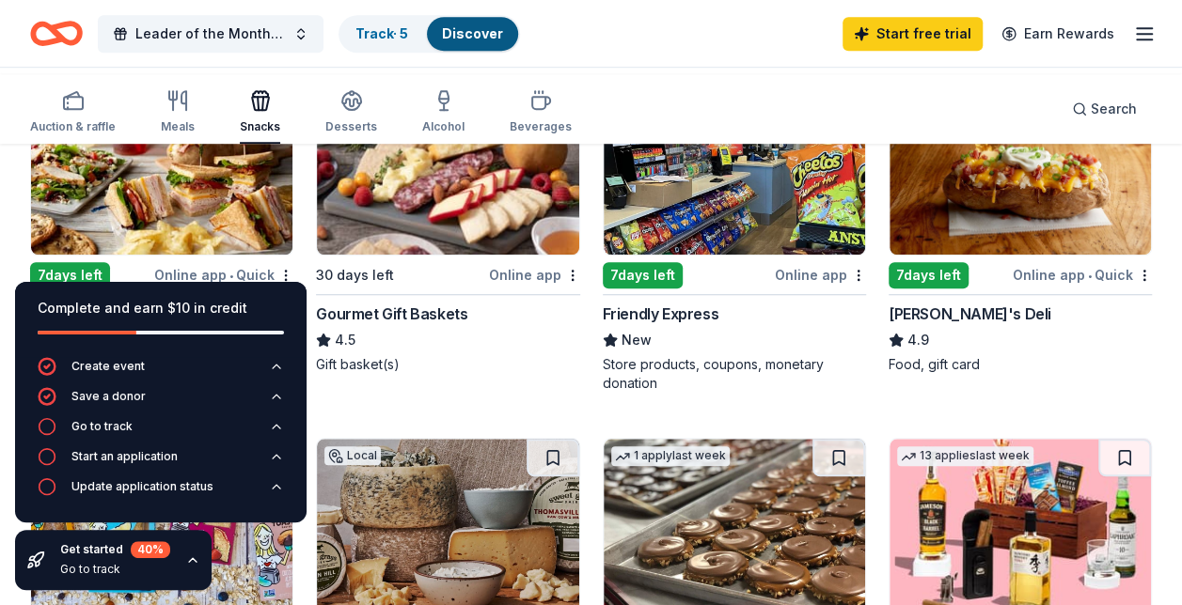
scroll to position [631, 0]
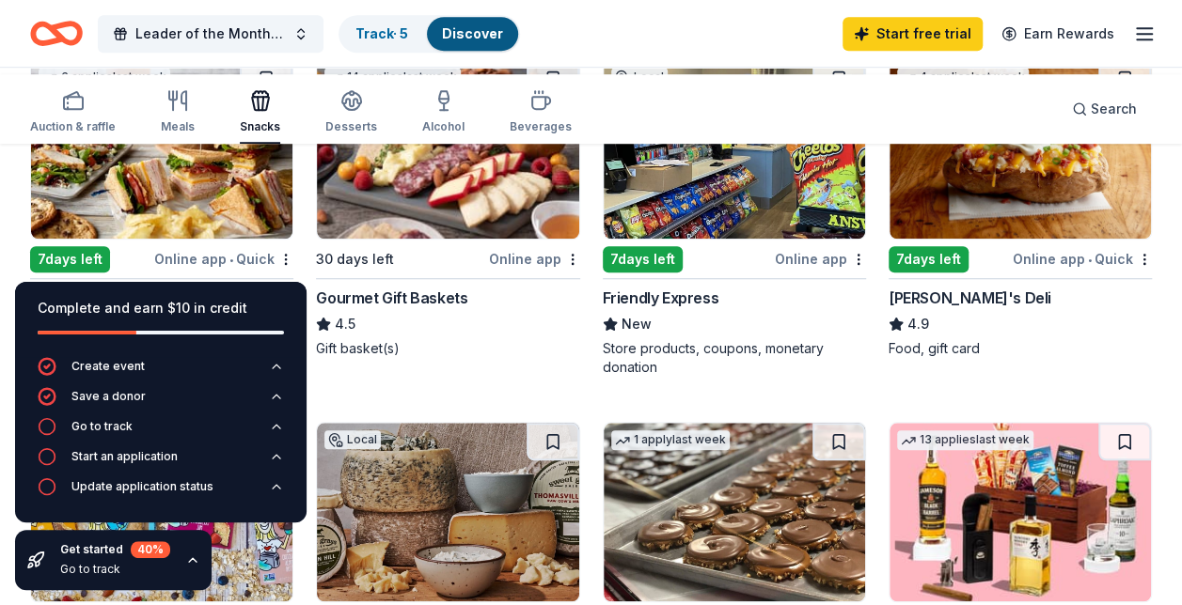
click at [983, 239] on img at bounding box center [1019, 149] width 261 height 179
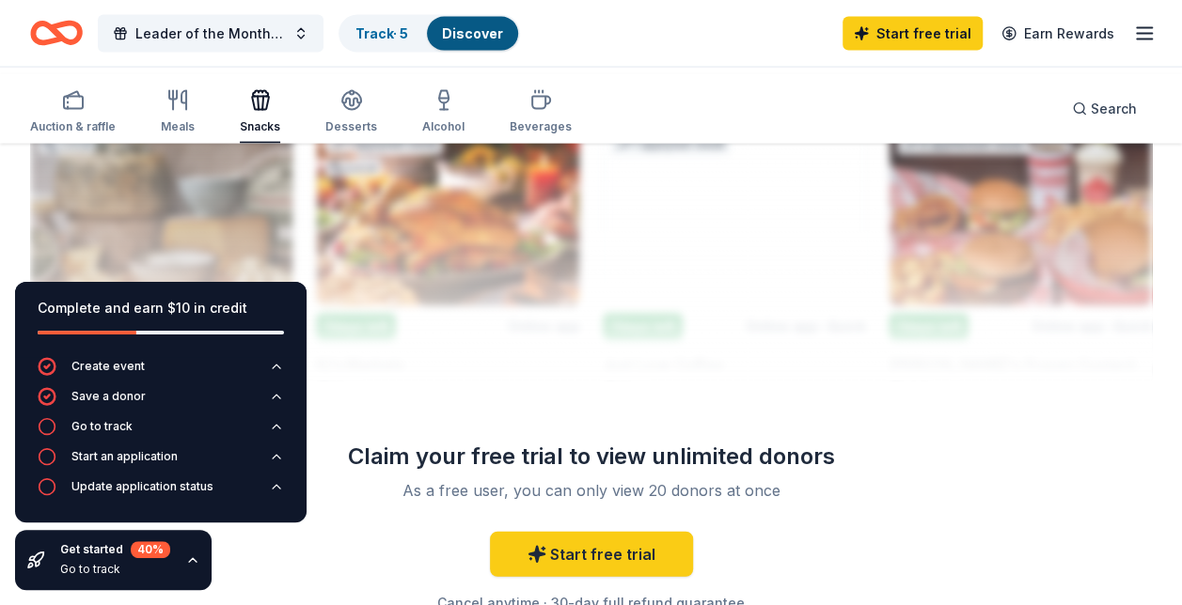
scroll to position [2019, 0]
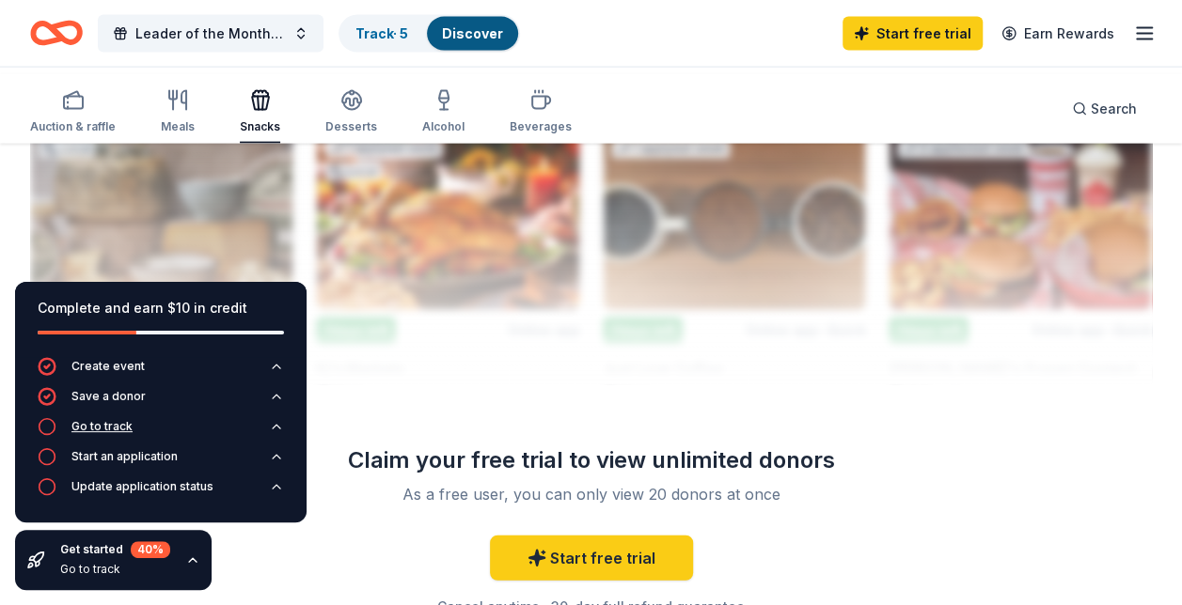
click at [133, 419] on div "Go to track" at bounding box center [101, 426] width 61 height 15
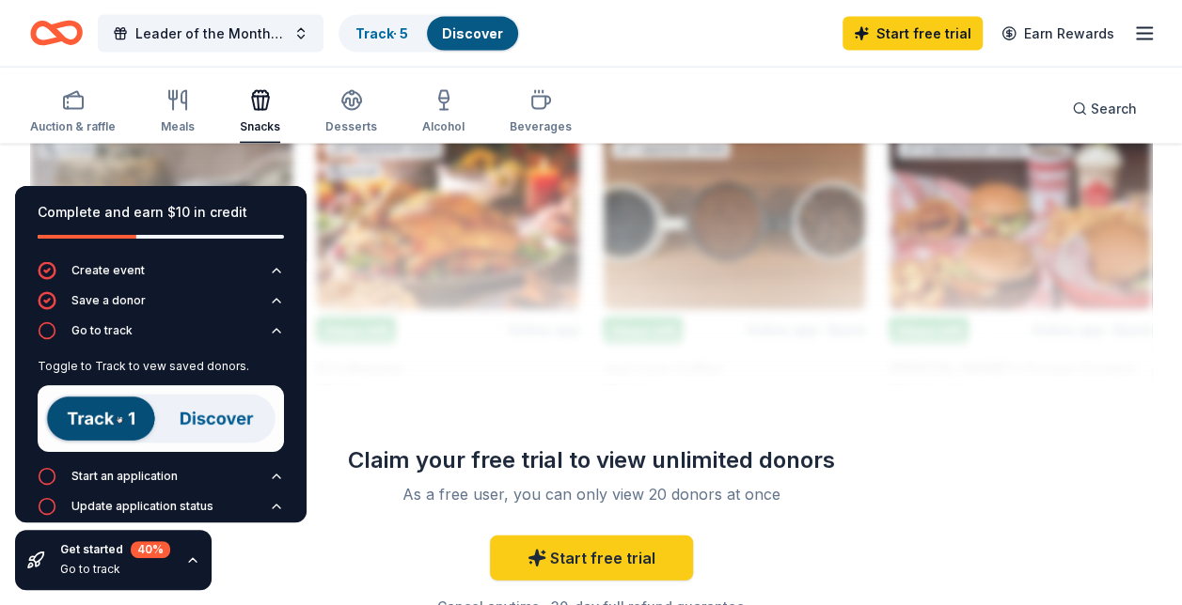
click at [113, 452] on img at bounding box center [161, 418] width 246 height 67
click at [202, 452] on img at bounding box center [161, 418] width 246 height 67
click at [269, 338] on icon "button" at bounding box center [276, 330] width 15 height 15
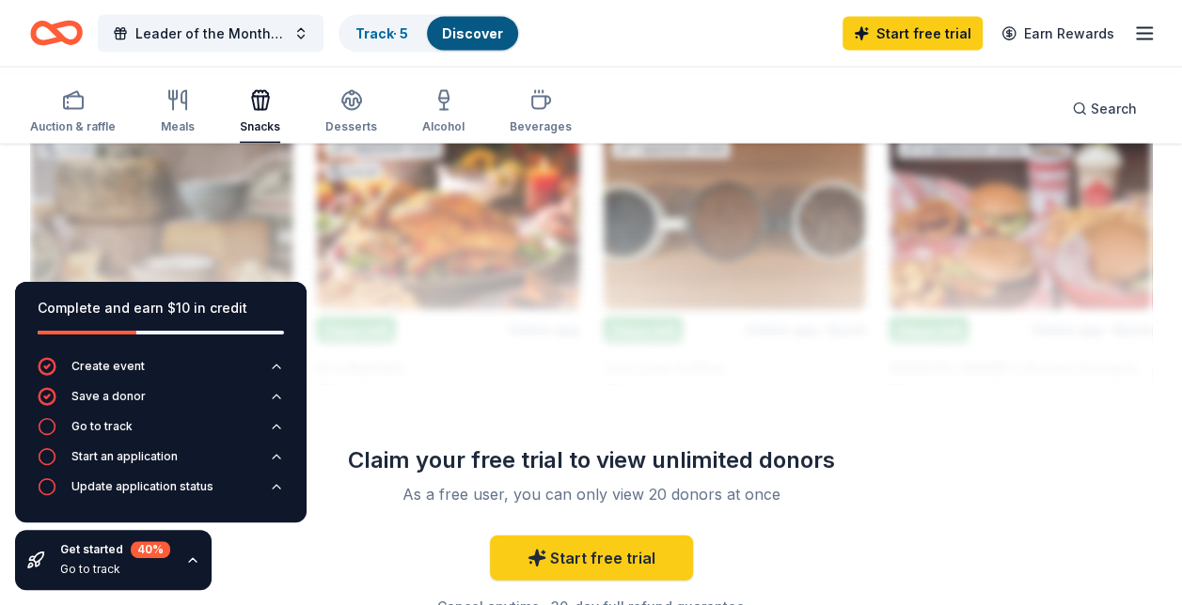
click at [200, 553] on icon "button" at bounding box center [192, 560] width 15 height 15
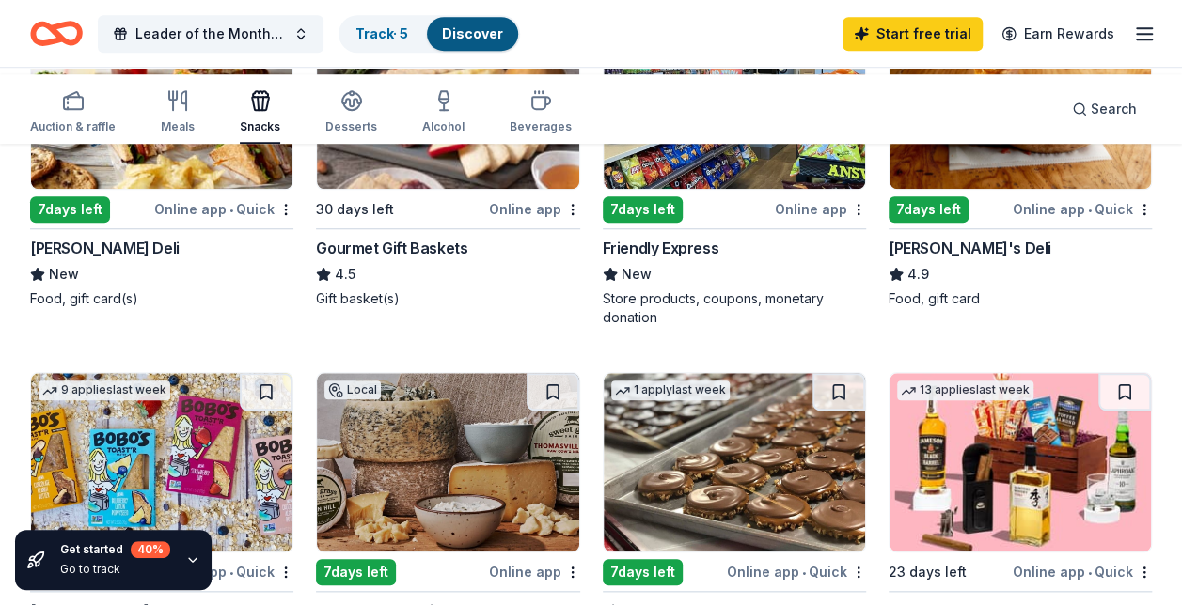
scroll to position [684, 0]
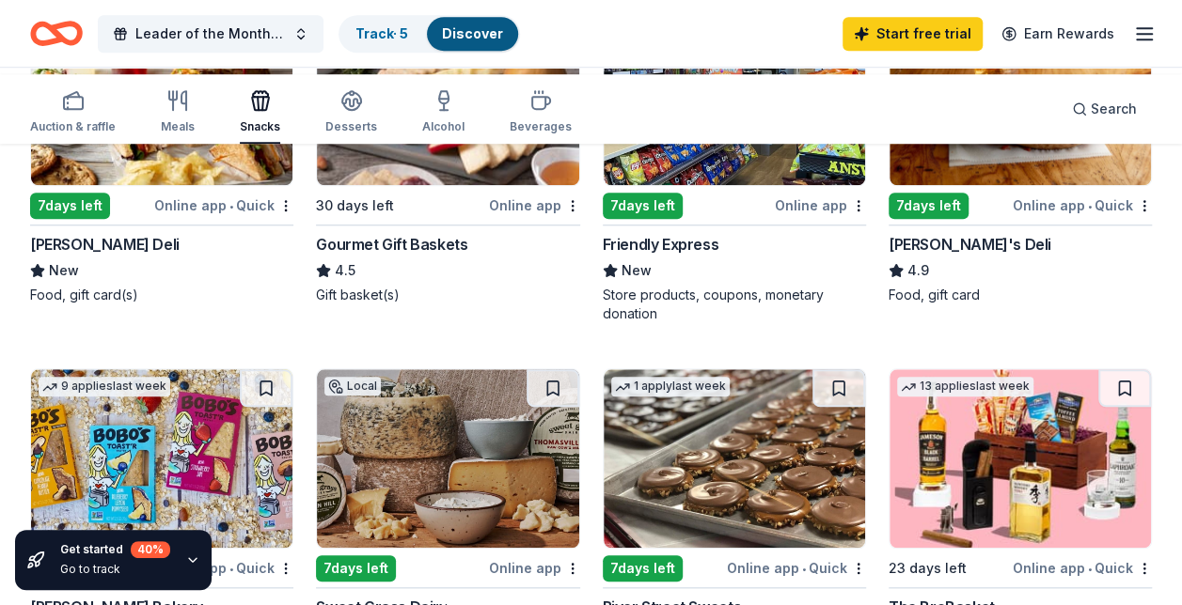
click at [177, 185] on img at bounding box center [161, 96] width 261 height 179
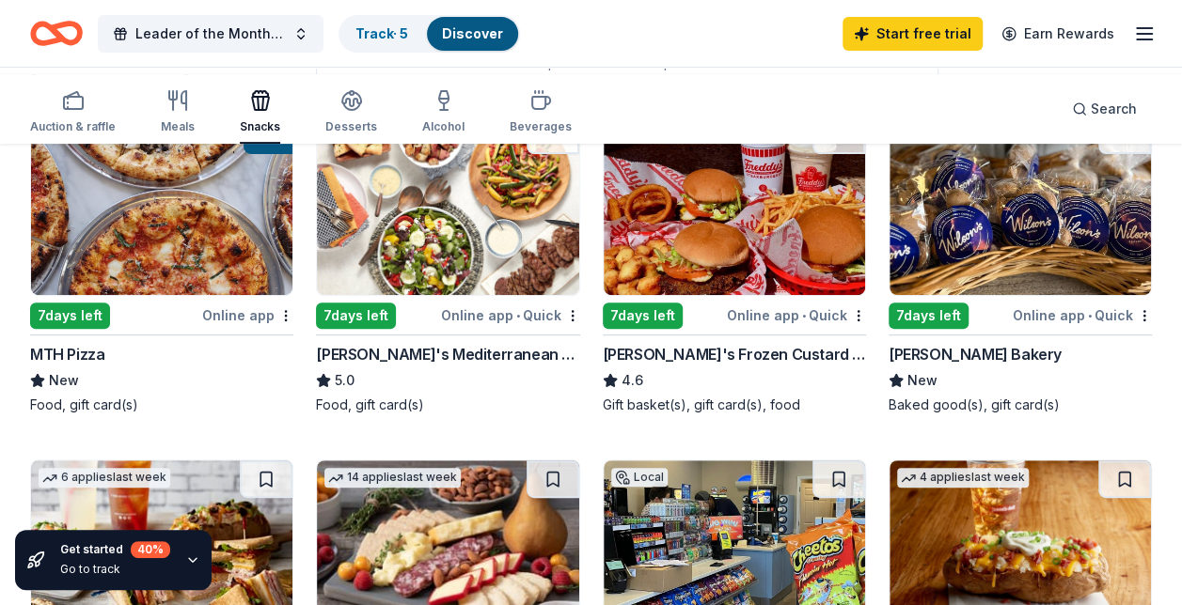
scroll to position [235, 0]
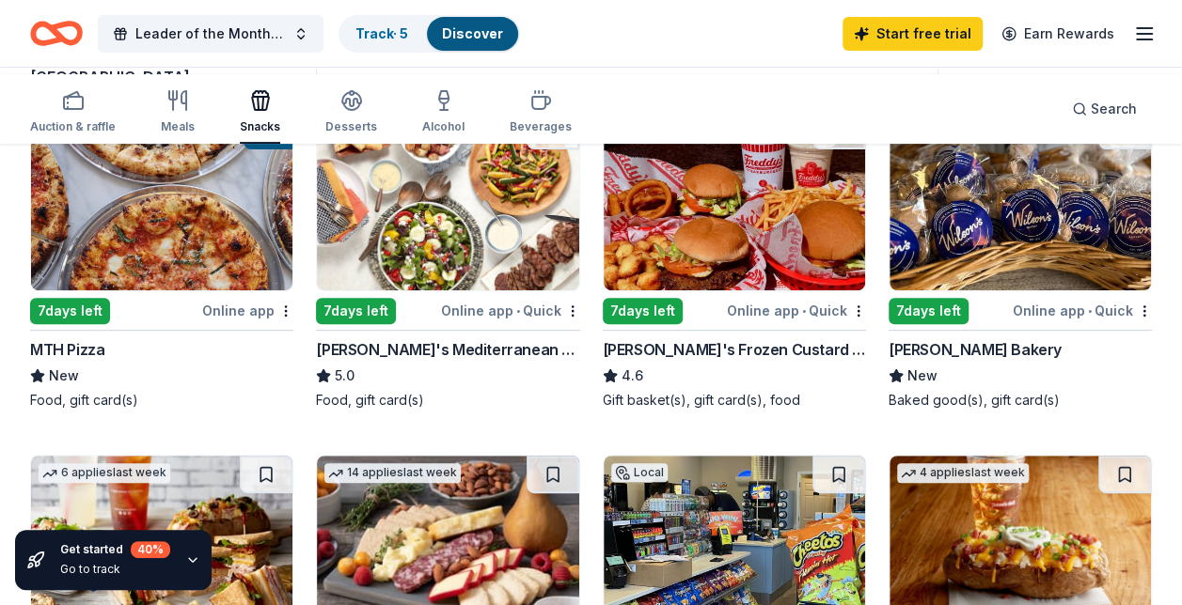
click at [942, 324] on div "7 days left" at bounding box center [928, 311] width 80 height 26
click at [83, 109] on rect "button" at bounding box center [73, 103] width 19 height 12
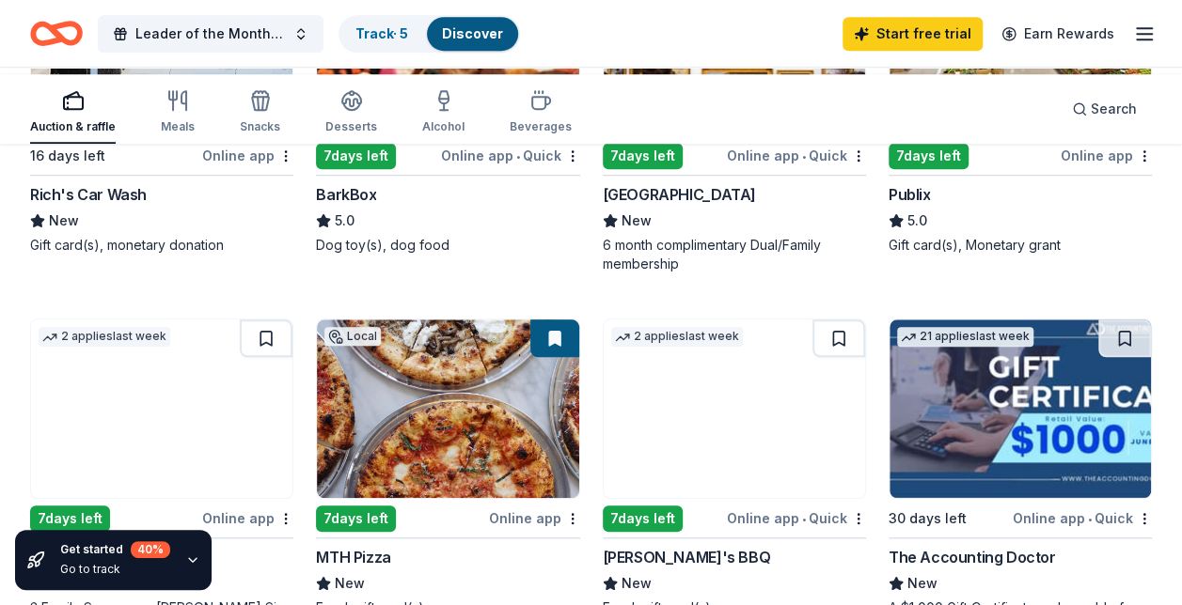
scroll to position [688, 0]
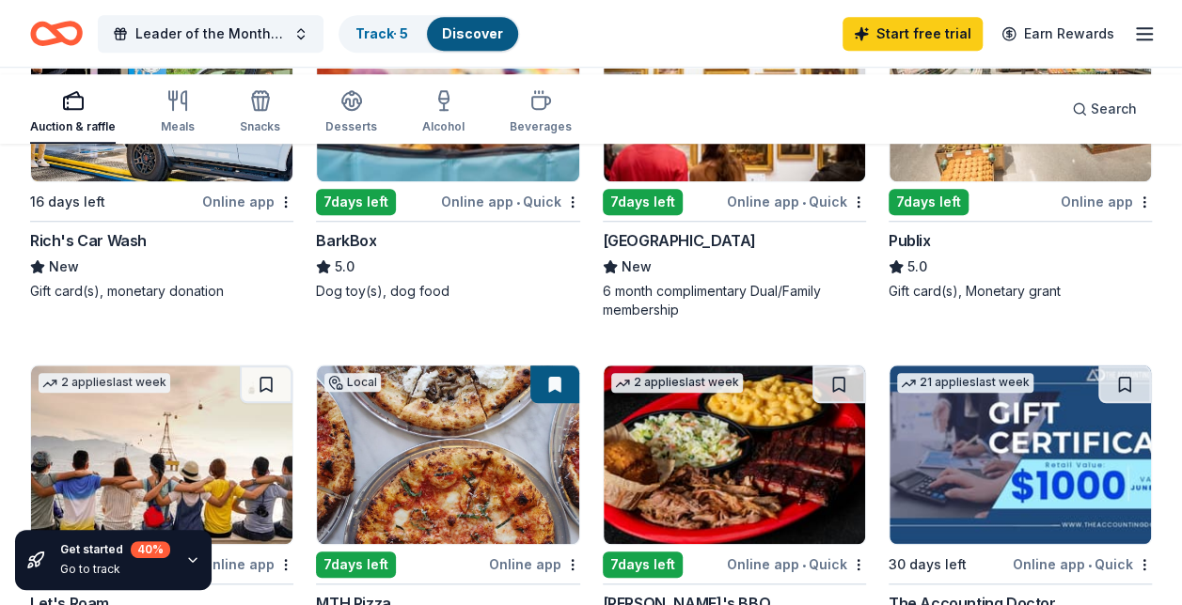
click at [965, 181] on img at bounding box center [1019, 92] width 261 height 179
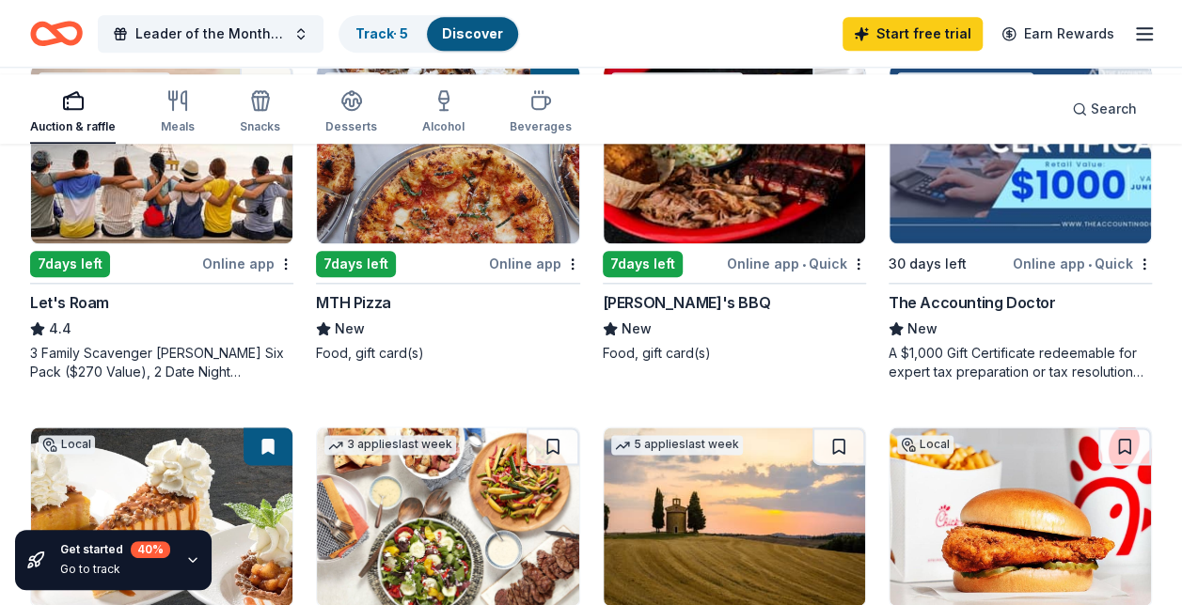
scroll to position [1000, 0]
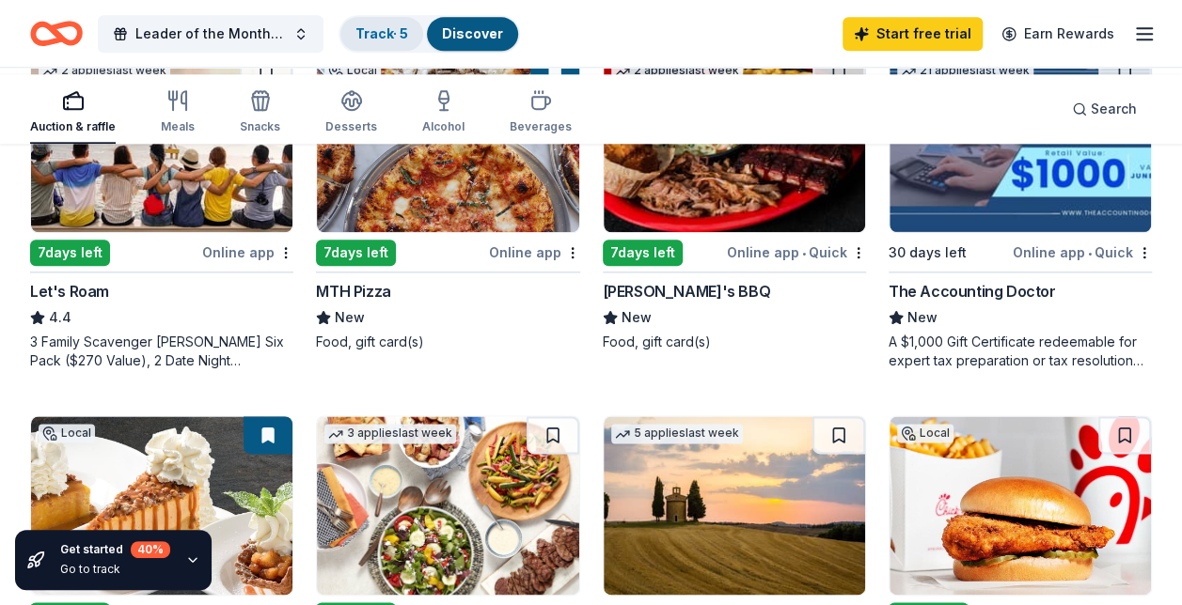
click at [408, 34] on link "Track · 5" at bounding box center [381, 33] width 53 height 16
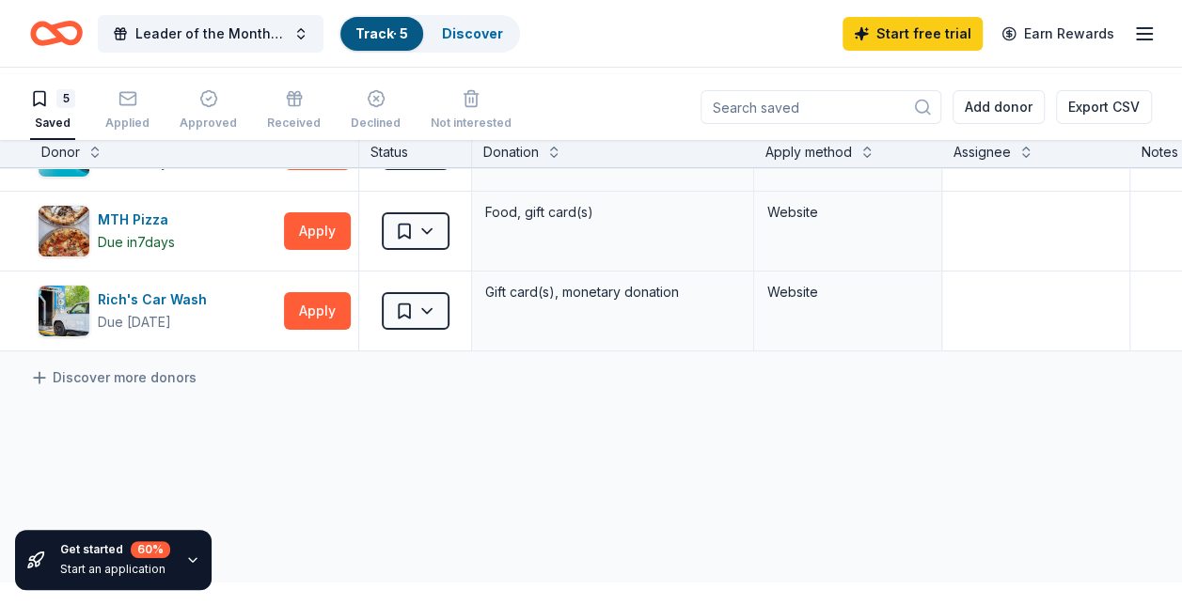
scroll to position [224, 0]
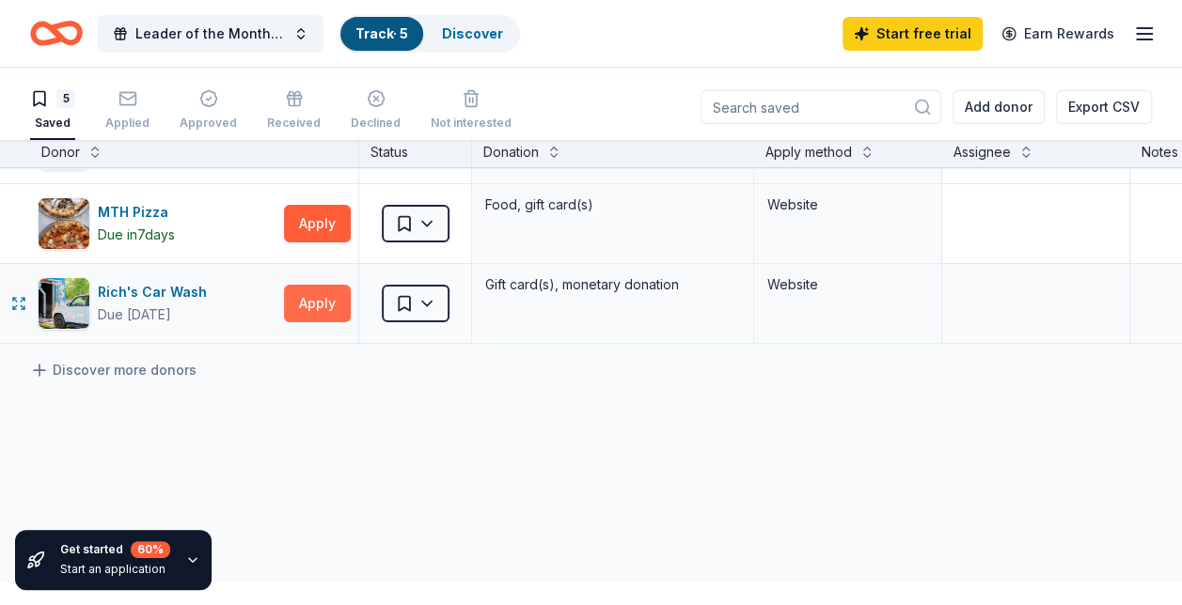
click at [297, 322] on button "Apply" at bounding box center [317, 304] width 67 height 38
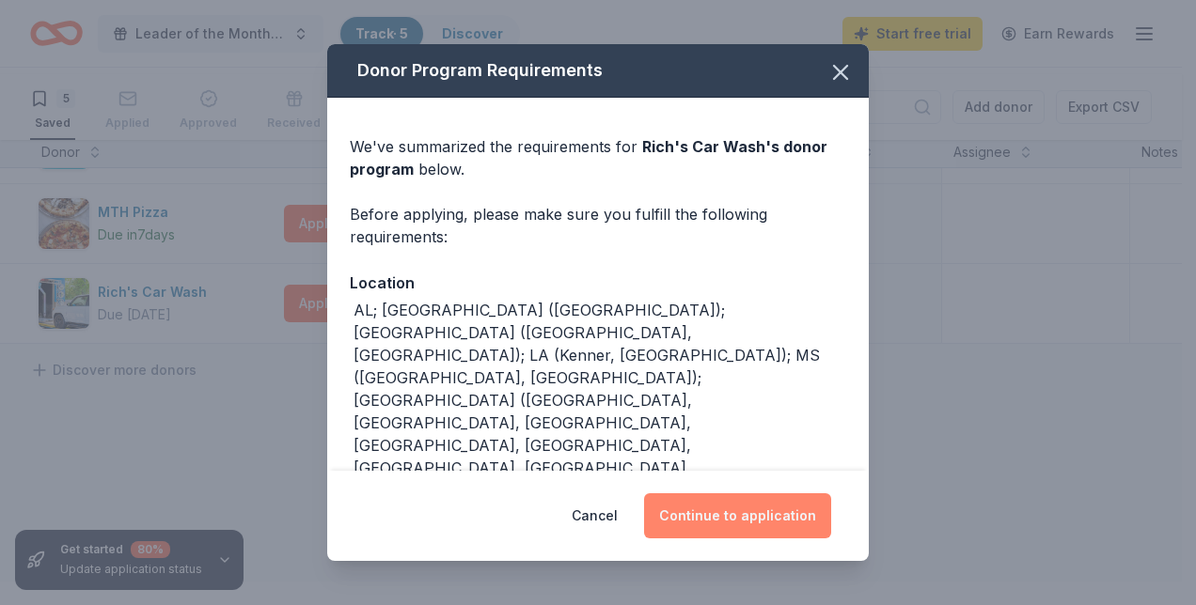
click at [748, 505] on button "Continue to application" at bounding box center [737, 516] width 187 height 45
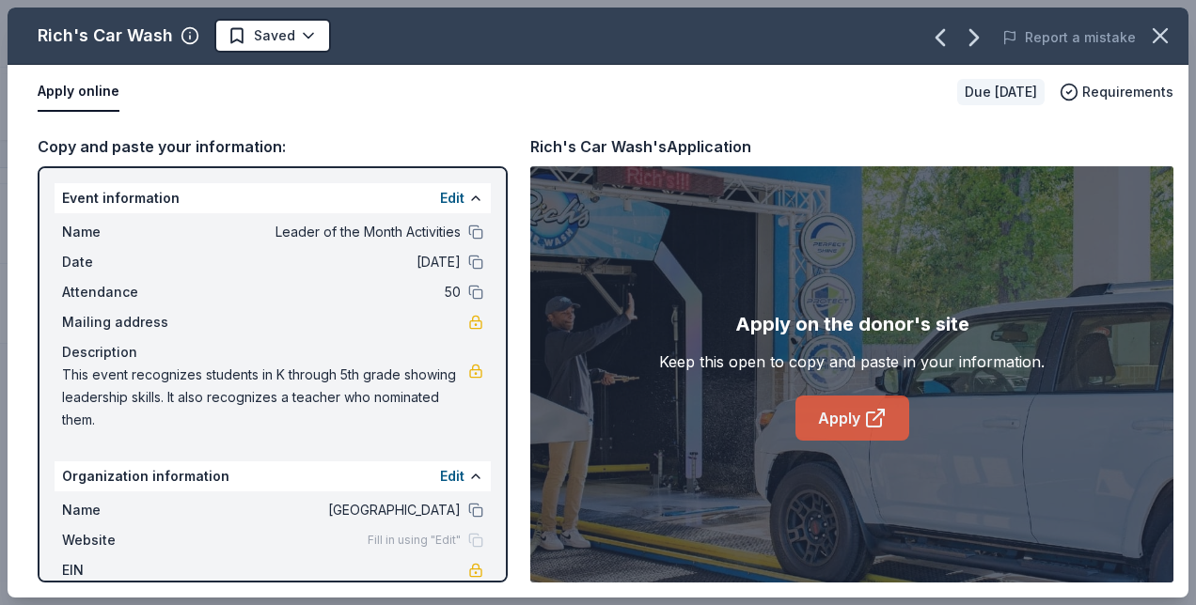
click at [843, 441] on link "Apply" at bounding box center [852, 418] width 114 height 45
click at [1155, 45] on icon "button" at bounding box center [1160, 36] width 26 height 26
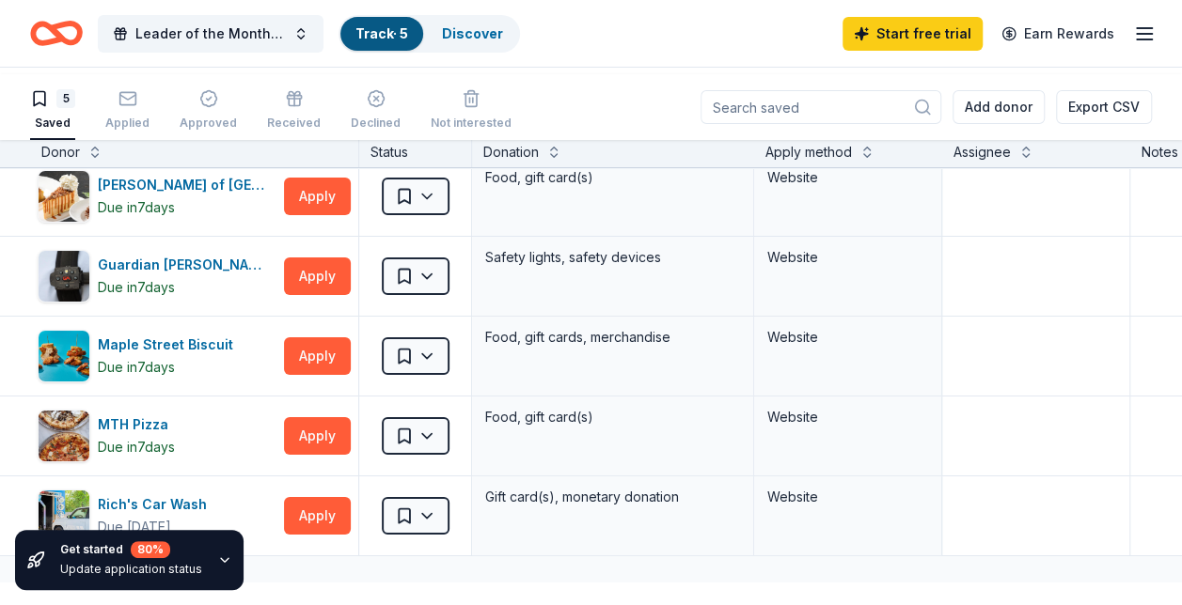
scroll to position [0, 0]
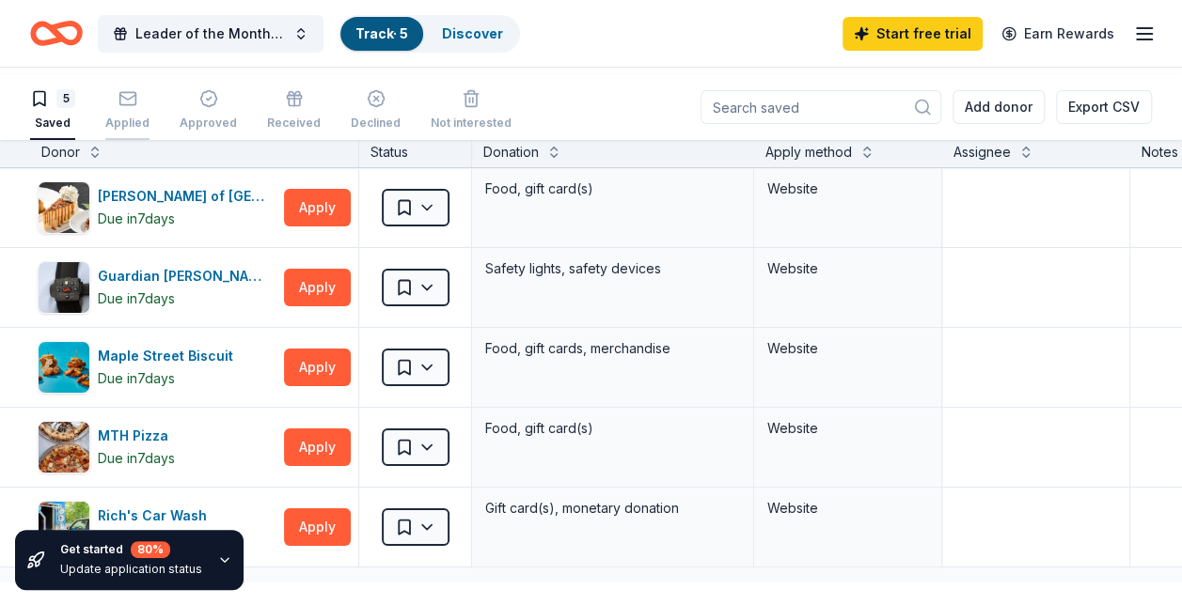
click at [149, 131] on div "Applied" at bounding box center [127, 123] width 44 height 15
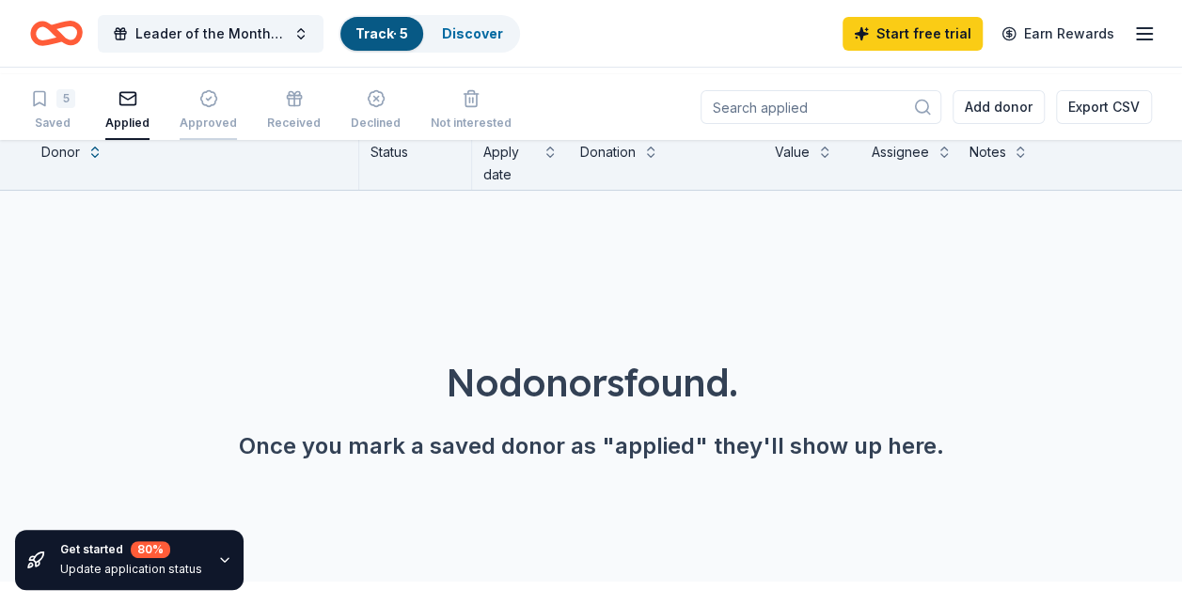
click at [237, 131] on div "Approved" at bounding box center [208, 123] width 57 height 15
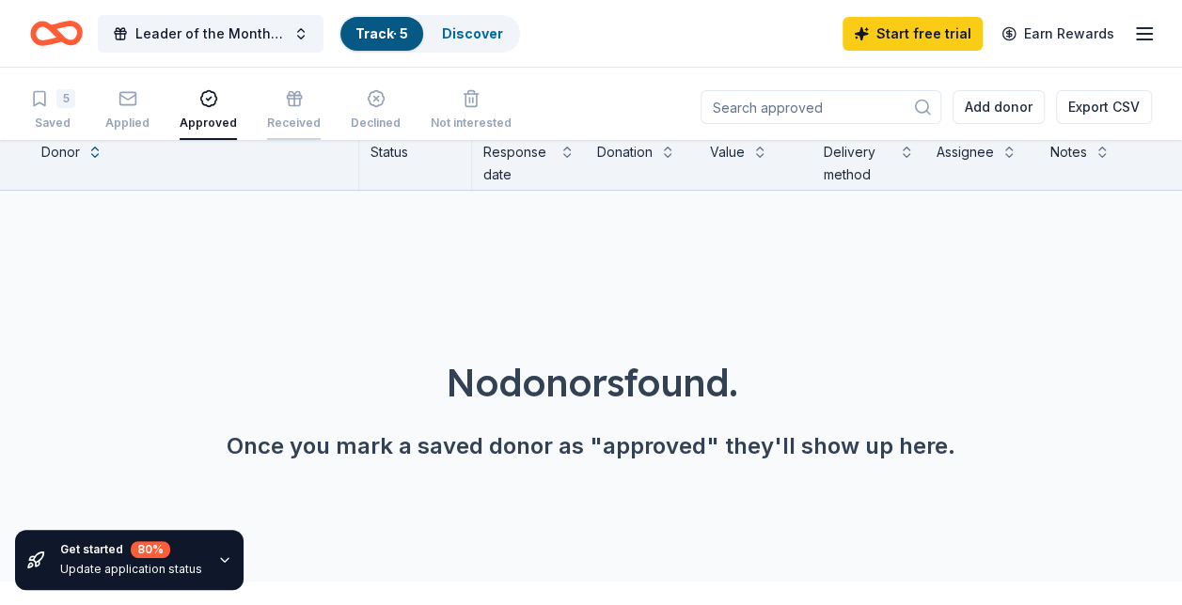
click at [321, 131] on div "Received" at bounding box center [294, 123] width 54 height 15
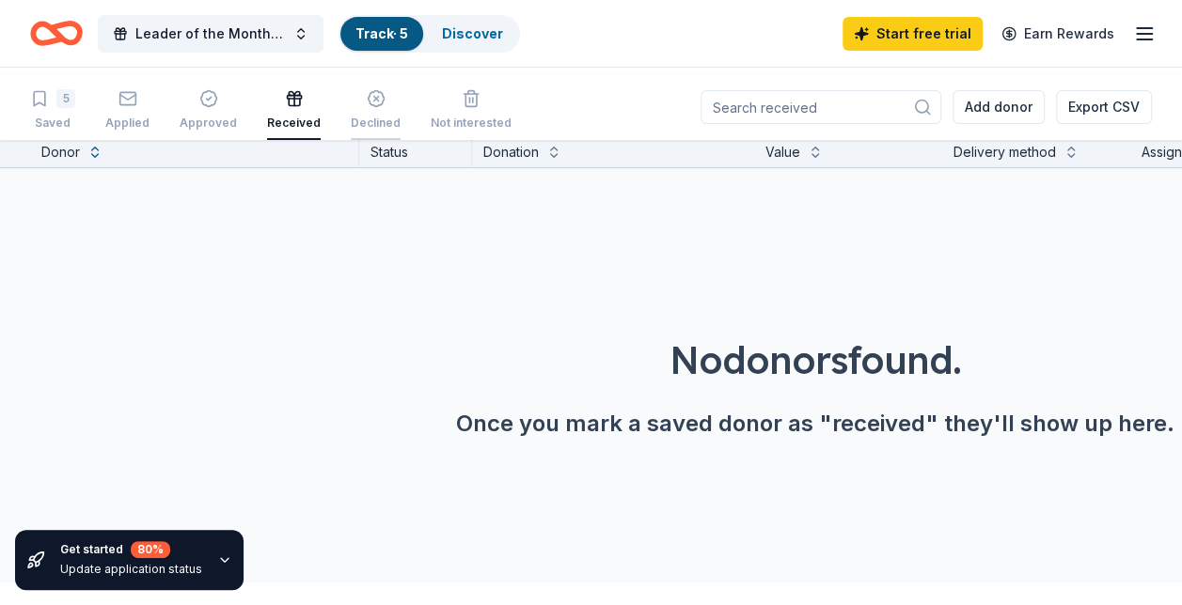
click at [400, 131] on div "Declined" at bounding box center [376, 123] width 50 height 15
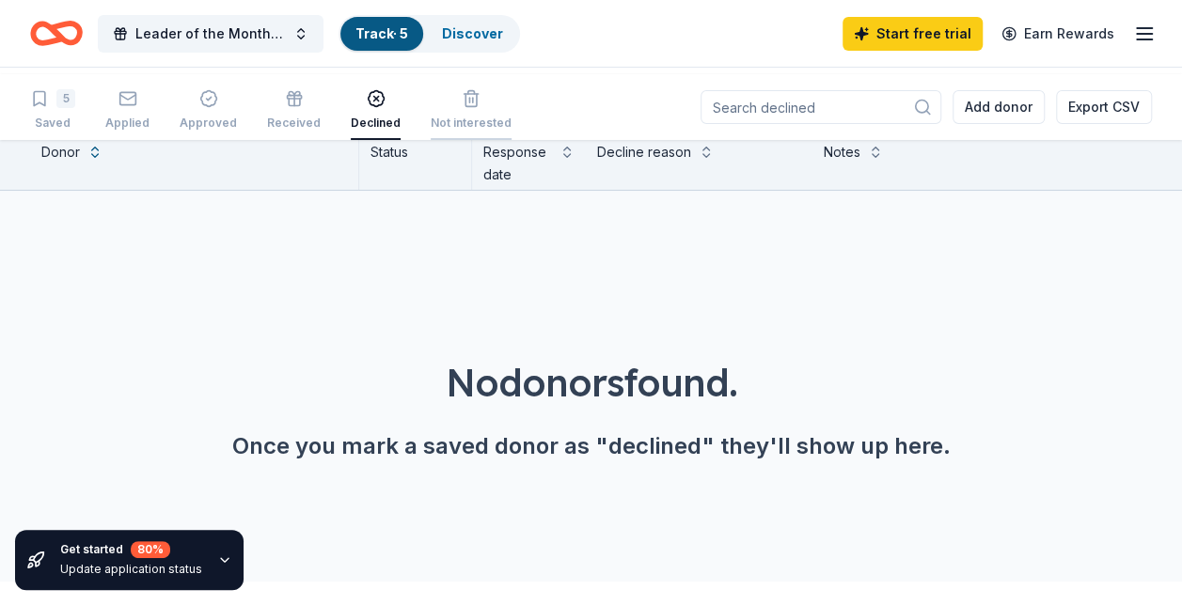
click at [511, 131] on div "Not interested" at bounding box center [471, 123] width 81 height 15
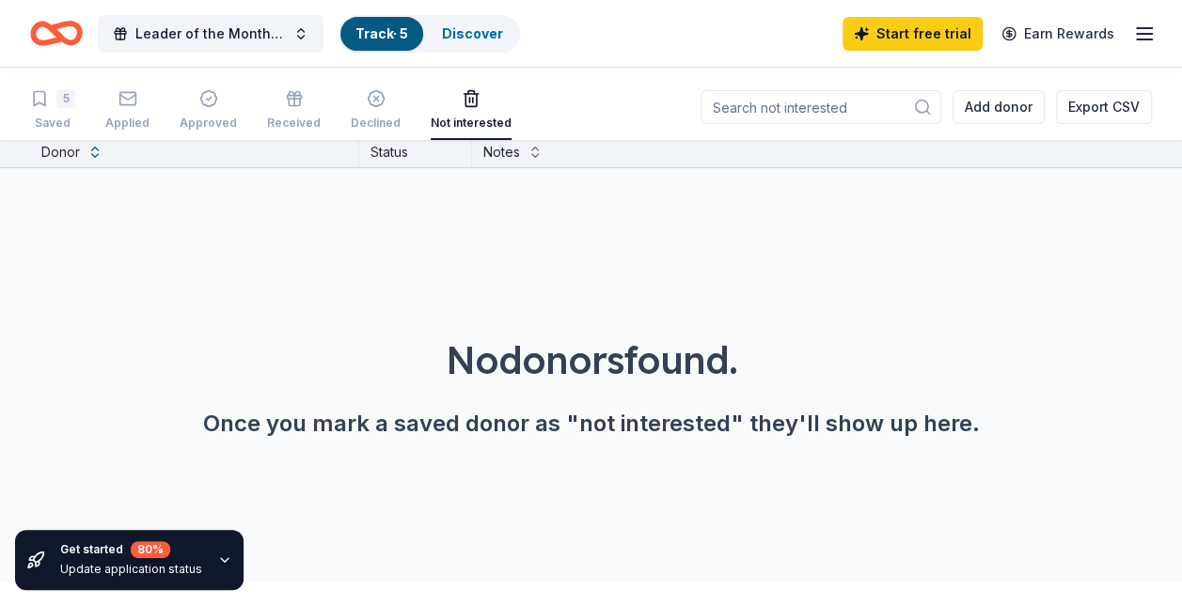
scroll to position [0, 39]
click at [142, 114] on div "5 Saved Applied Approved Received Declined Not interested" at bounding box center [270, 111] width 481 height 58
click at [105, 108] on div "button" at bounding box center [127, 98] width 44 height 19
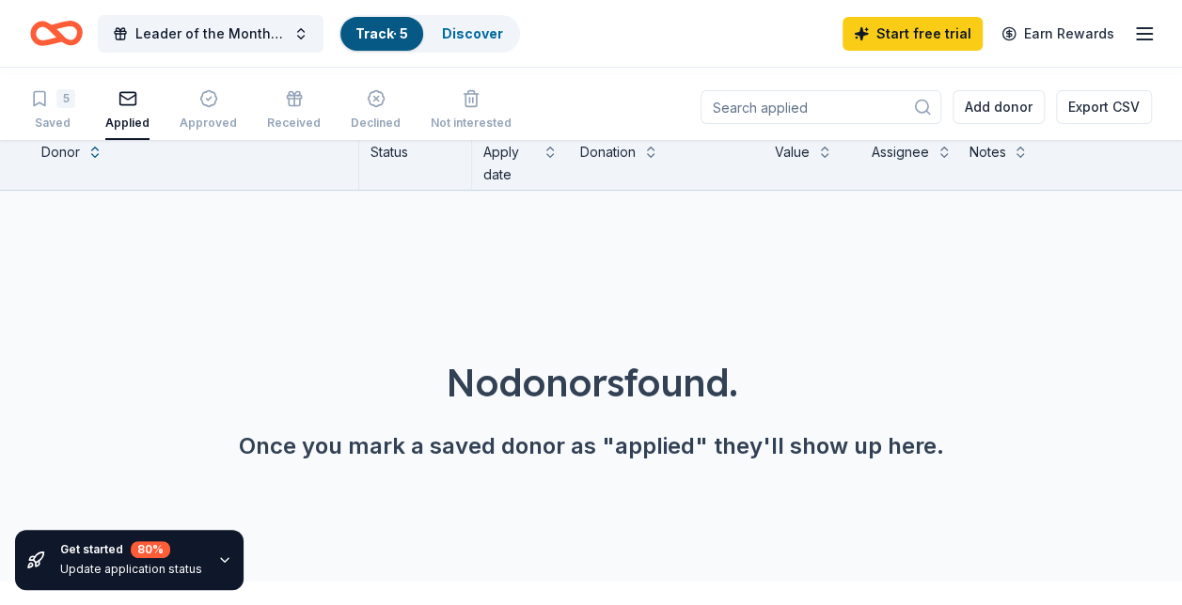
click at [51, 135] on div "5 Saved Applied Approved Received Declined Not interested" at bounding box center [270, 111] width 481 height 58
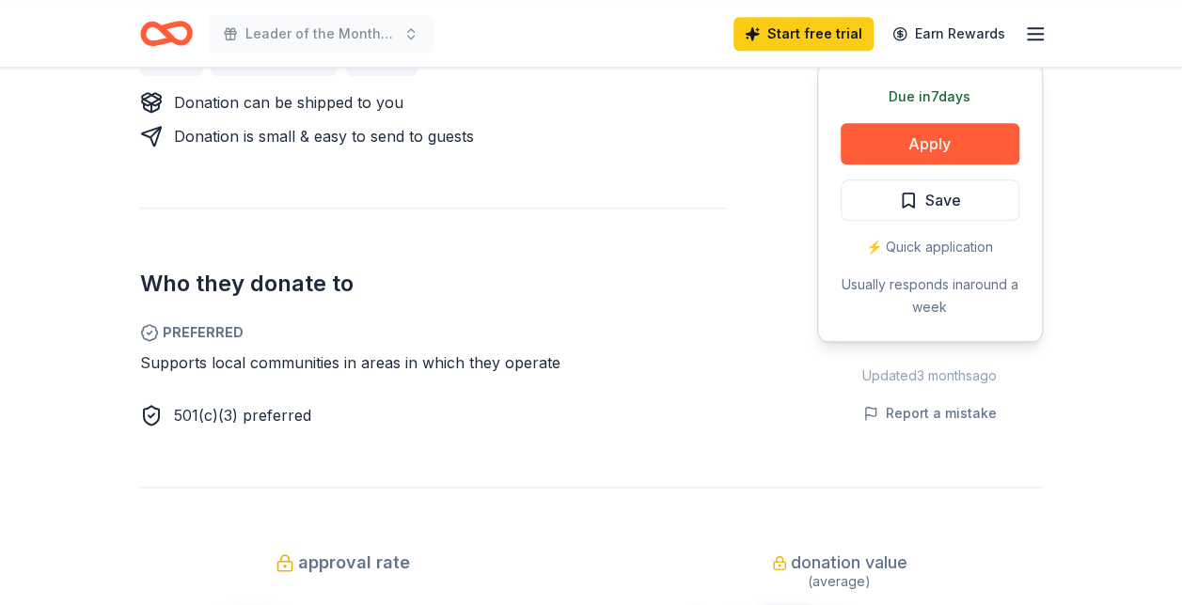
scroll to position [951, 0]
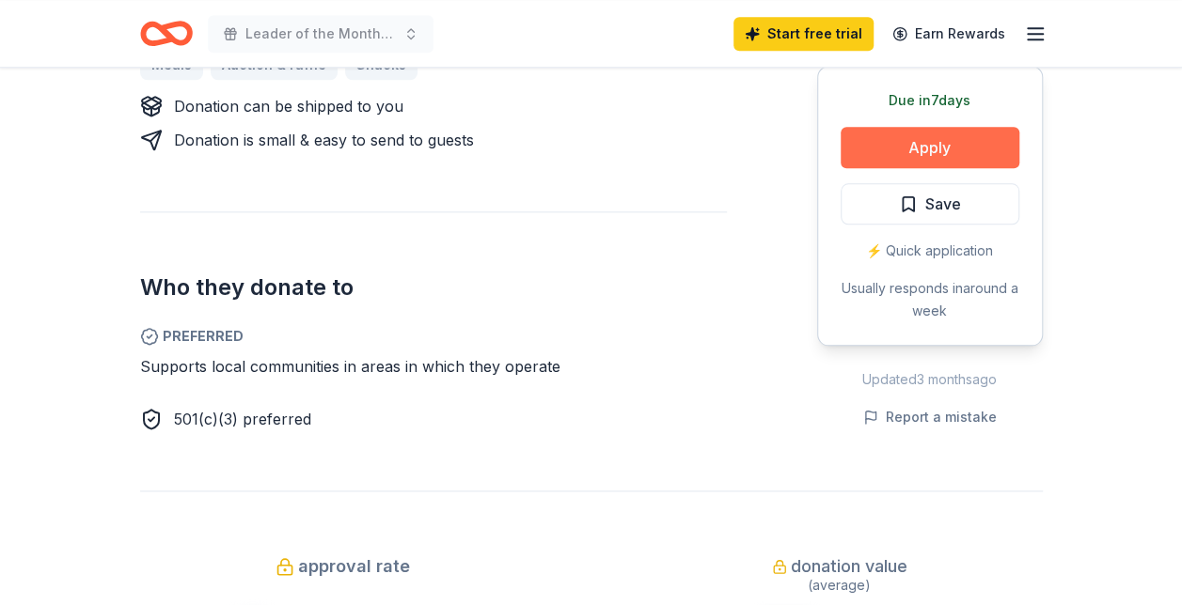
click at [893, 168] on button "Apply" at bounding box center [929, 147] width 179 height 41
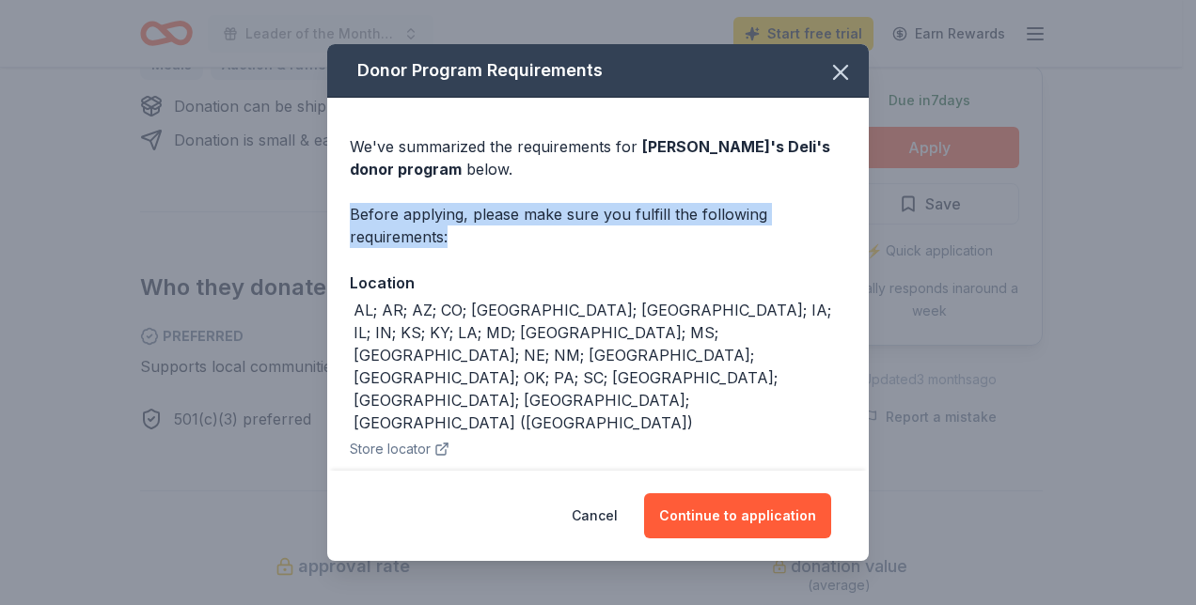
drag, startPoint x: 939, startPoint y: 196, endPoint x: 940, endPoint y: 279, distance: 82.7
click at [940, 279] on div "Donor Program Requirements We've summarized the requirements for [PERSON_NAME]'…" at bounding box center [598, 302] width 1196 height 605
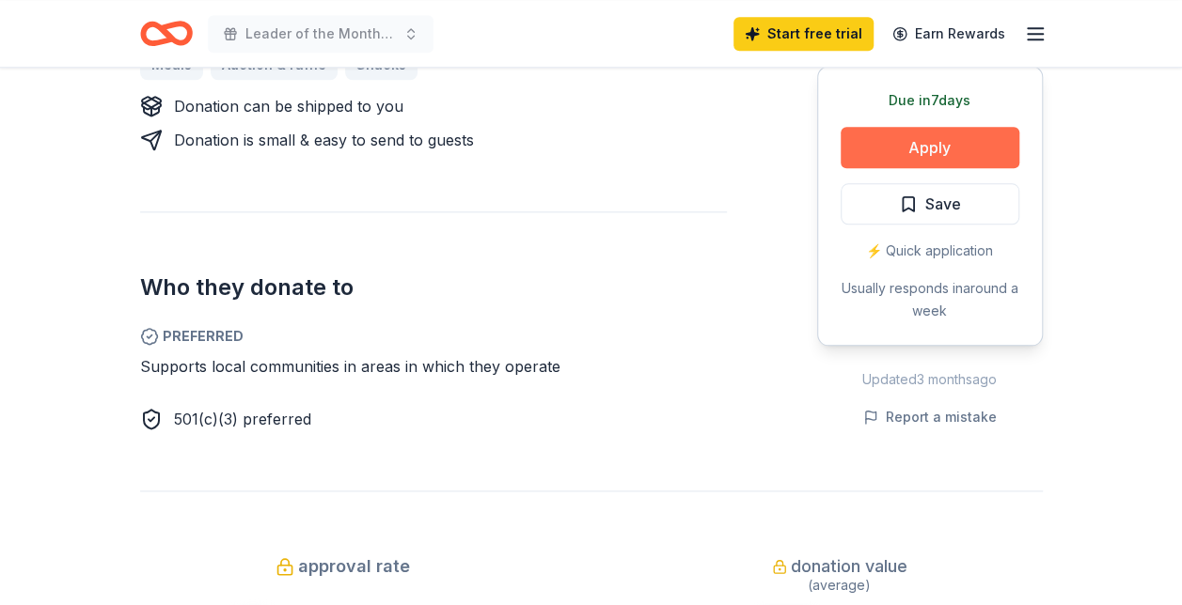
click at [912, 168] on button "Apply" at bounding box center [929, 147] width 179 height 41
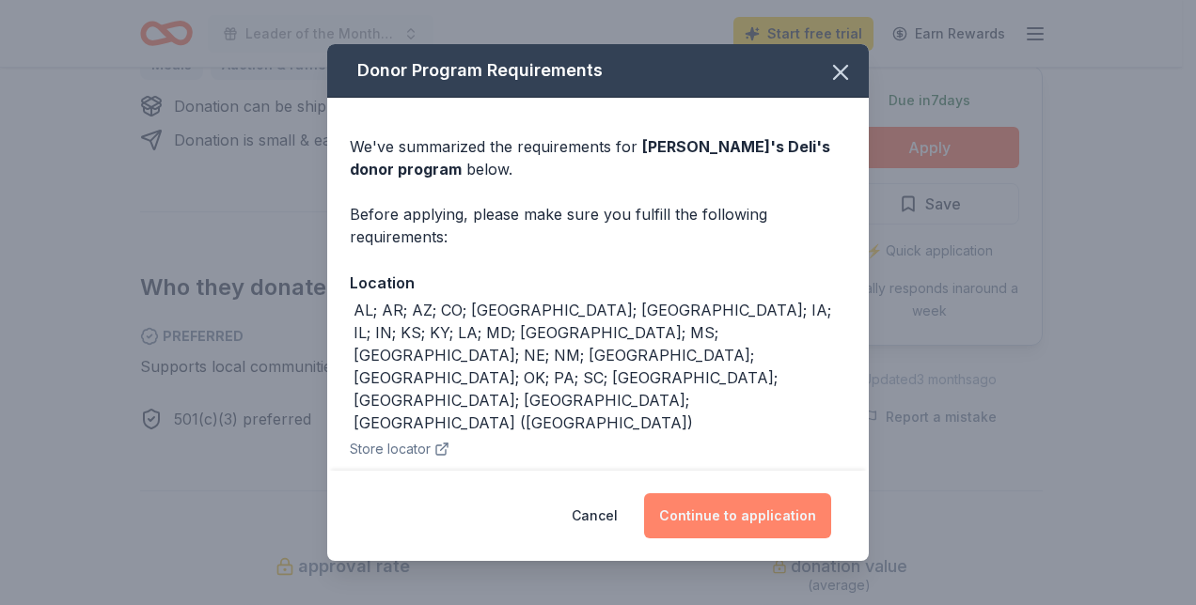
click at [775, 502] on button "Continue to application" at bounding box center [737, 516] width 187 height 45
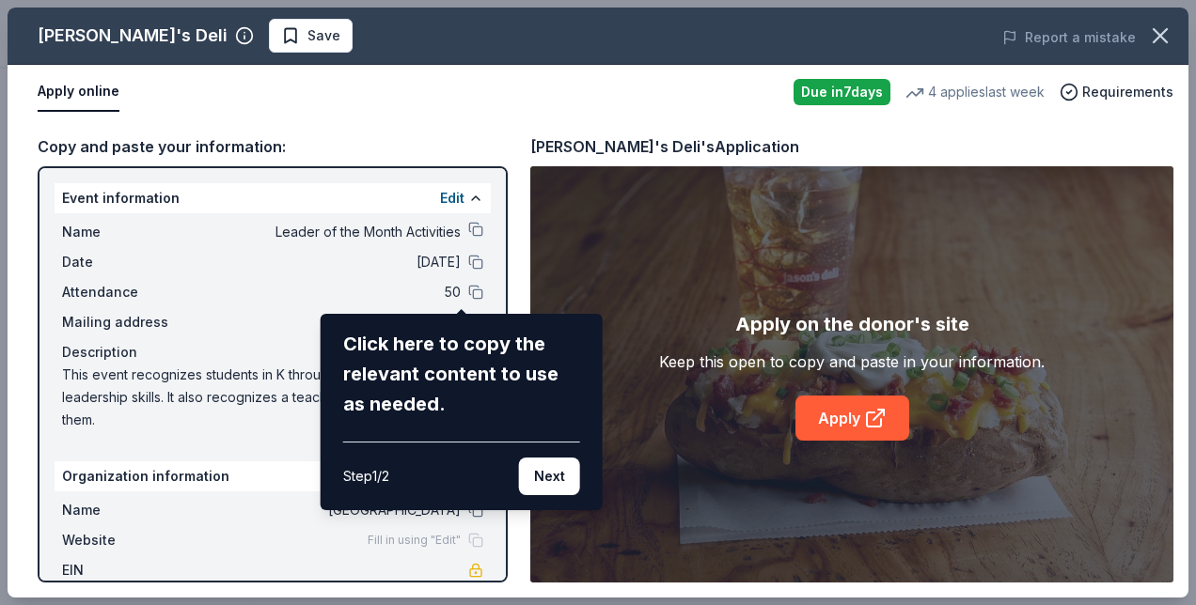
click at [464, 284] on div "Jason's Deli Save Report a mistake Apply online Due in 7 days 4 applies last we…" at bounding box center [598, 303] width 1181 height 590
click at [540, 495] on button "Next" at bounding box center [549, 477] width 61 height 38
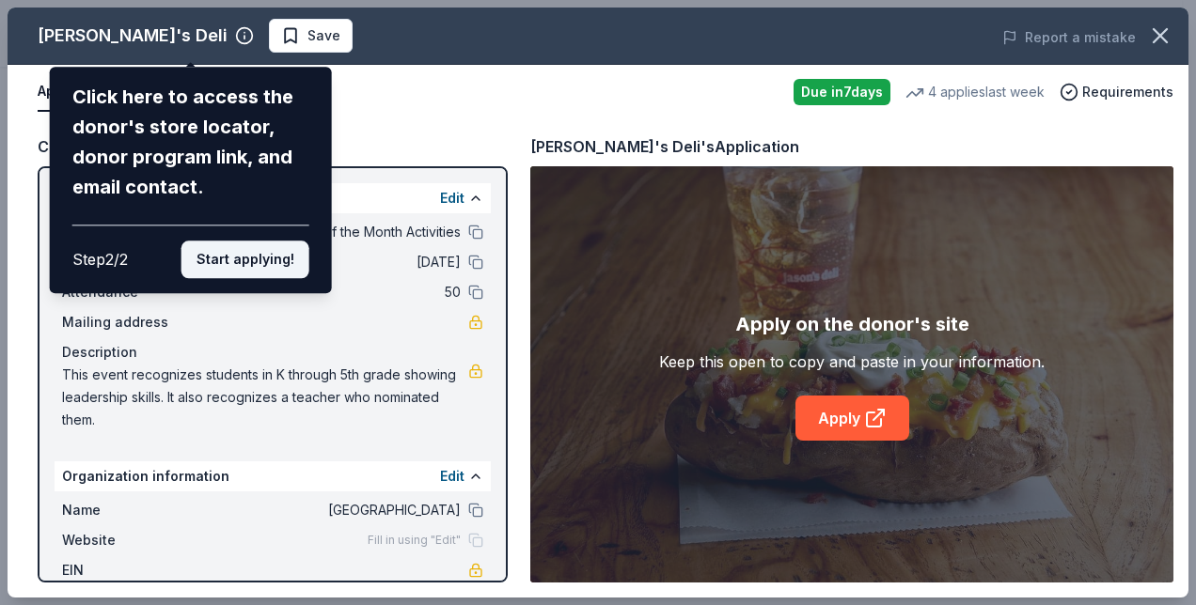
click at [229, 278] on button "Start applying!" at bounding box center [245, 260] width 128 height 38
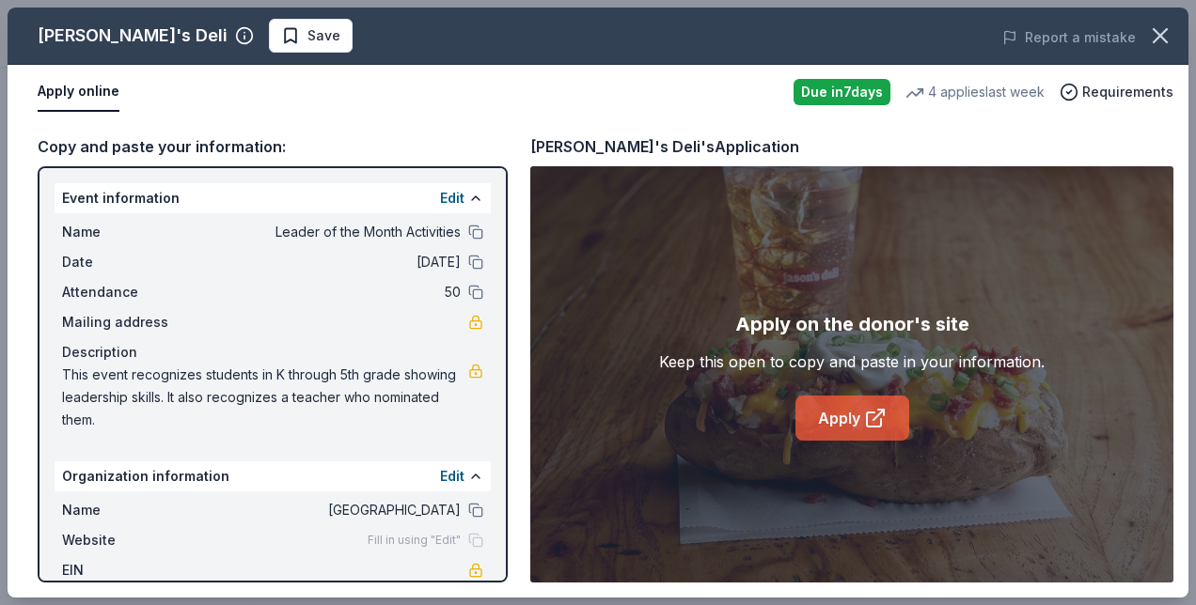
click at [878, 430] on icon at bounding box center [875, 418] width 23 height 23
click at [1147, 49] on icon "button" at bounding box center [1160, 36] width 26 height 26
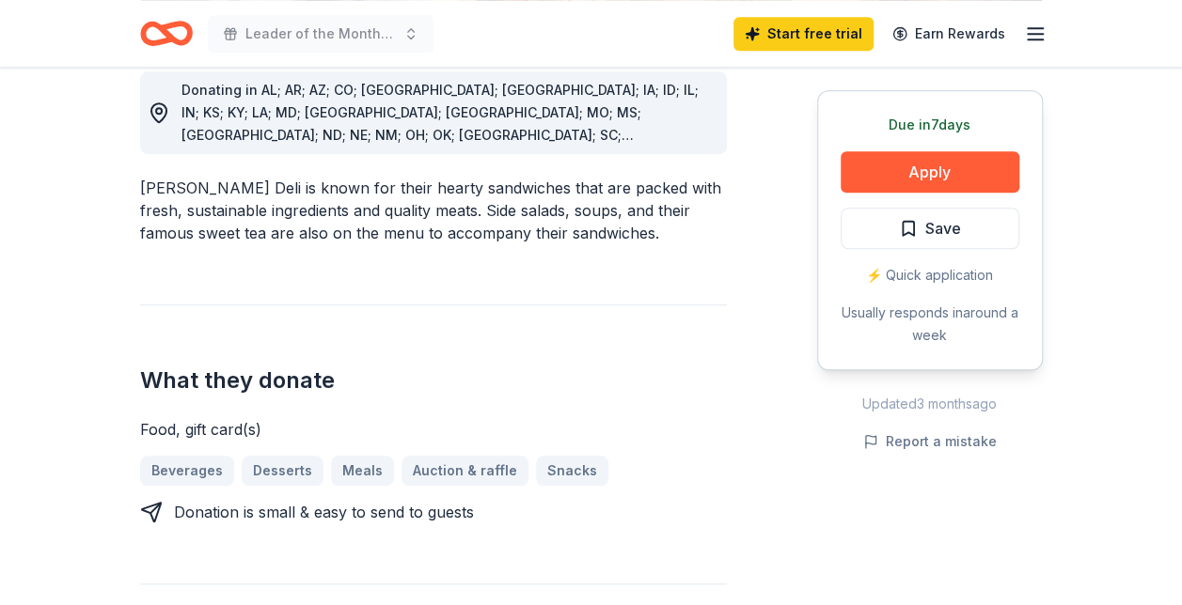
scroll to position [569, 0]
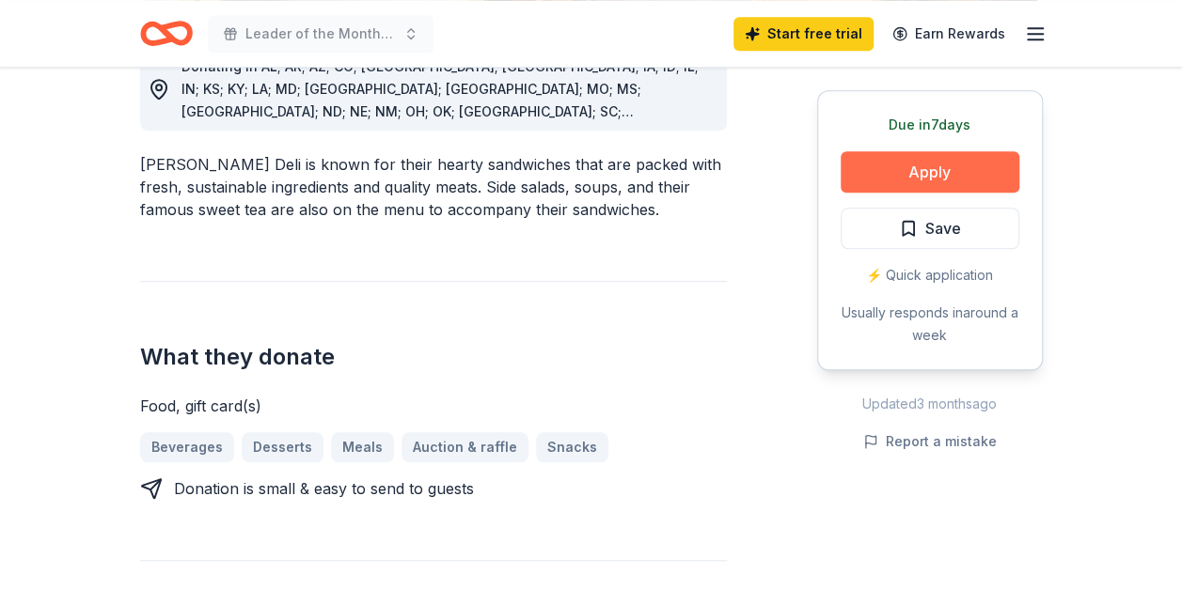
click at [851, 193] on button "Apply" at bounding box center [929, 171] width 179 height 41
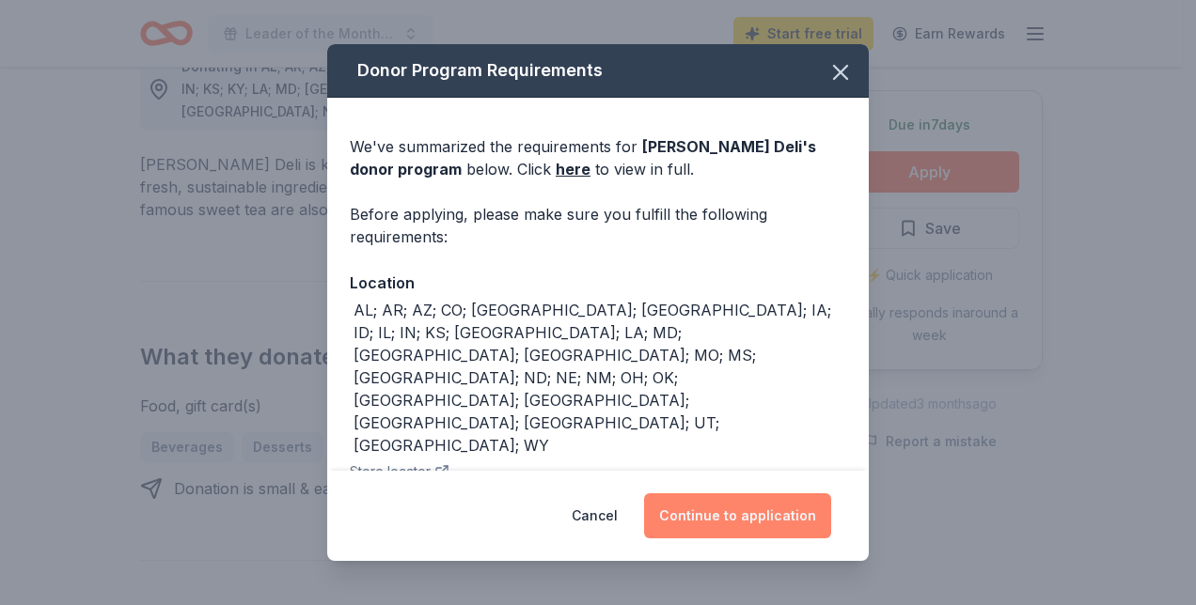
click at [742, 512] on button "Continue to application" at bounding box center [737, 516] width 187 height 45
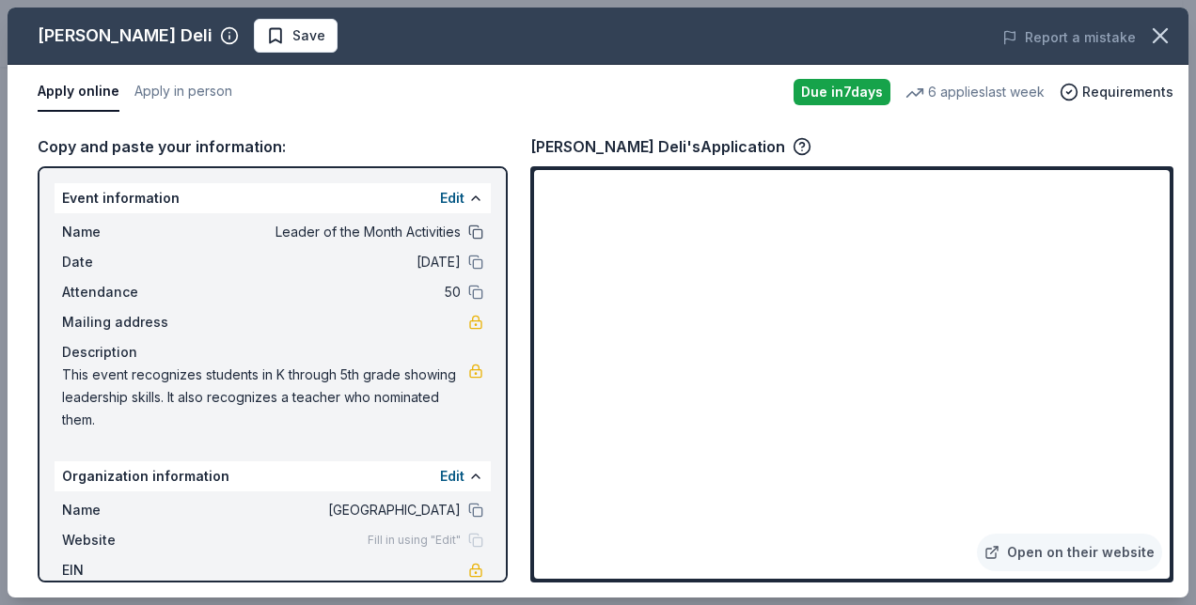
click at [472, 240] on button at bounding box center [475, 232] width 15 height 15
click at [1147, 49] on icon "button" at bounding box center [1160, 36] width 26 height 26
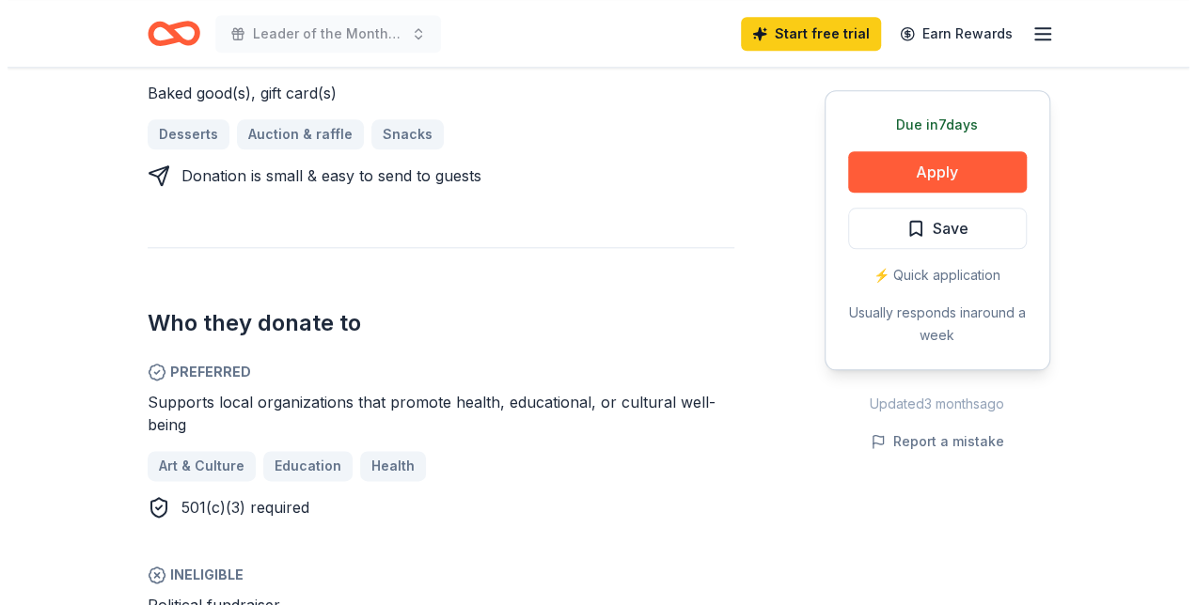
scroll to position [905, 0]
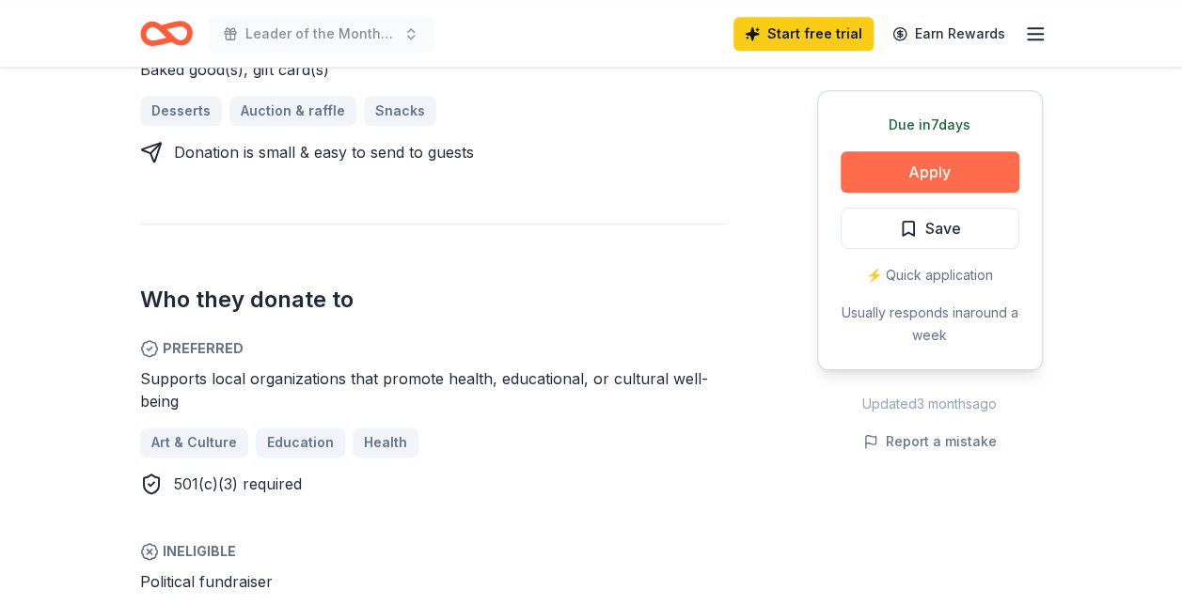
click at [887, 193] on button "Apply" at bounding box center [929, 171] width 179 height 41
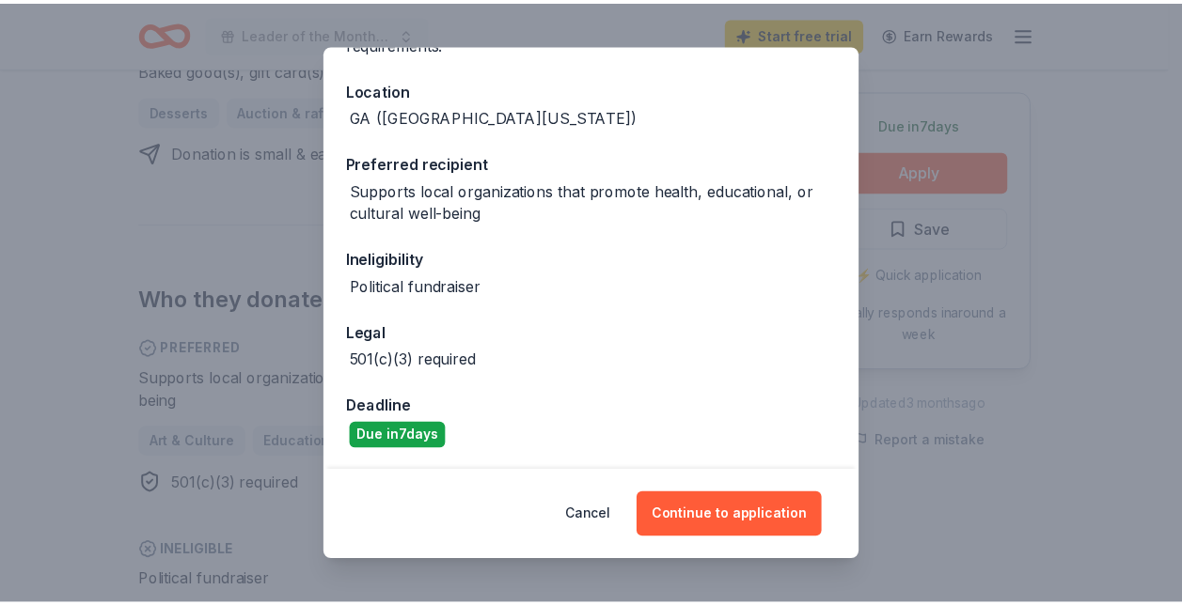
scroll to position [0, 0]
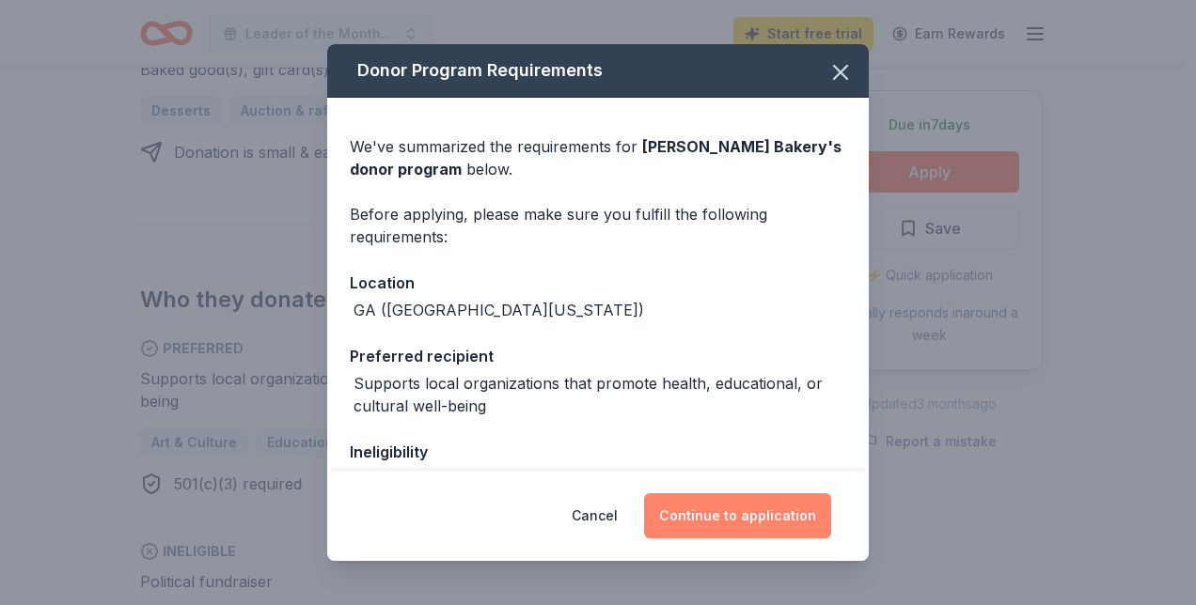
click at [800, 497] on button "Continue to application" at bounding box center [737, 516] width 187 height 45
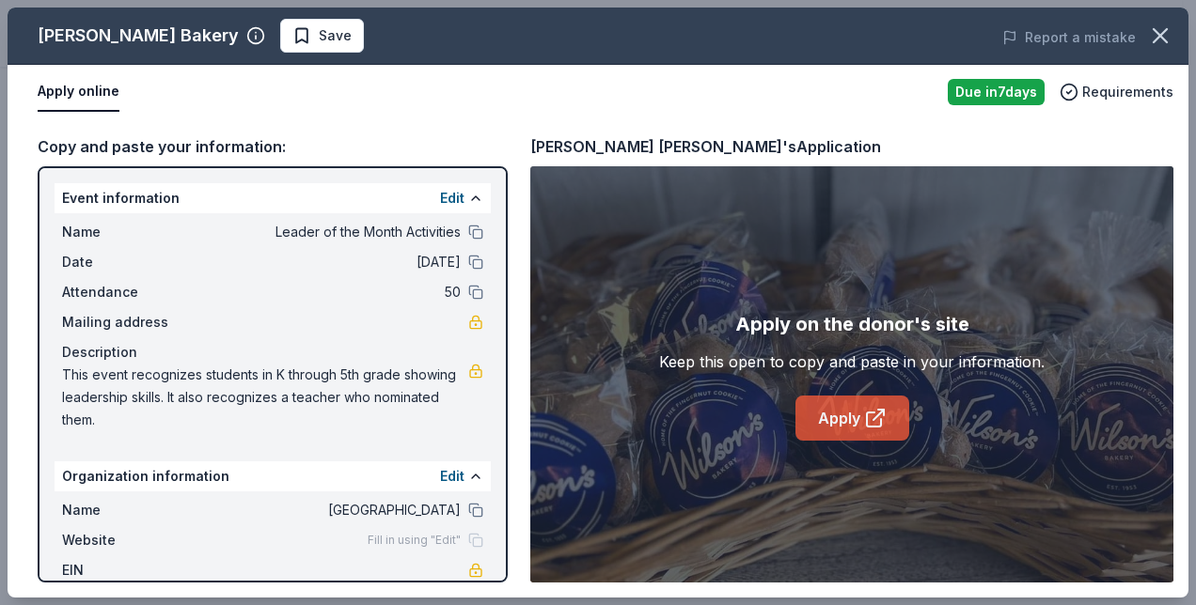
click at [865, 441] on link "Apply" at bounding box center [852, 418] width 114 height 45
click at [1147, 39] on icon "button" at bounding box center [1160, 36] width 26 height 26
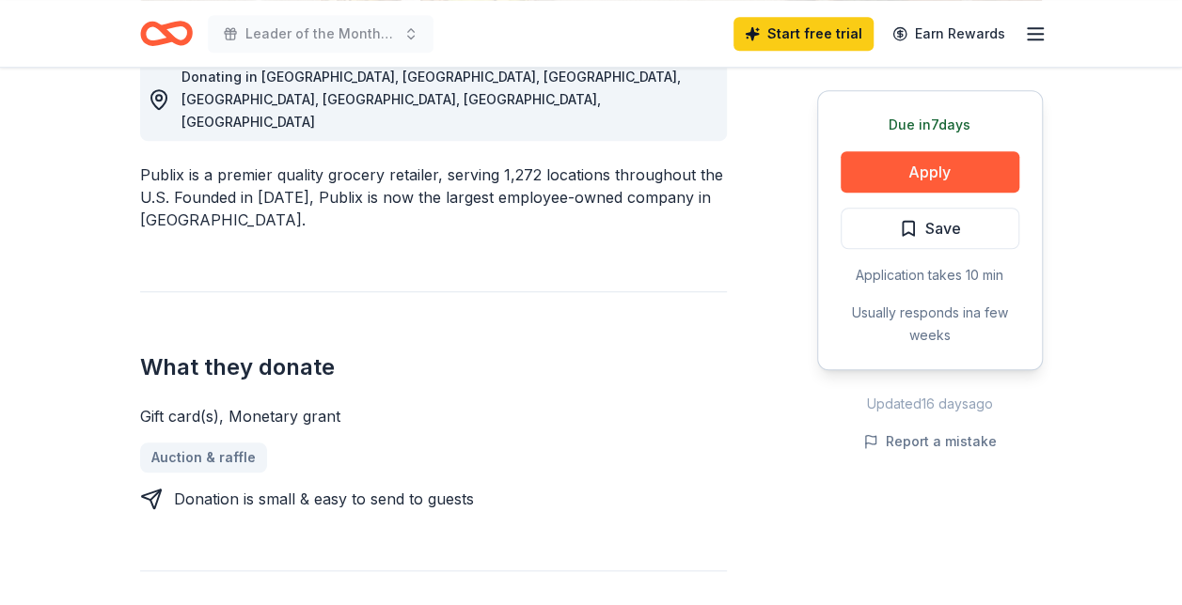
scroll to position [554, 0]
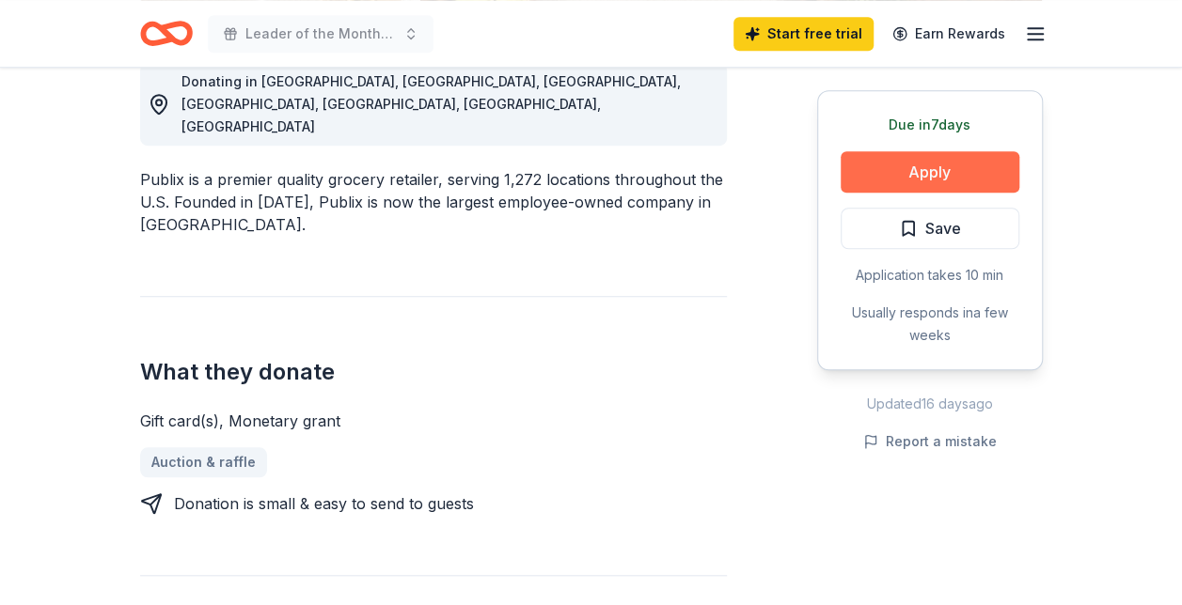
click at [886, 193] on button "Apply" at bounding box center [929, 171] width 179 height 41
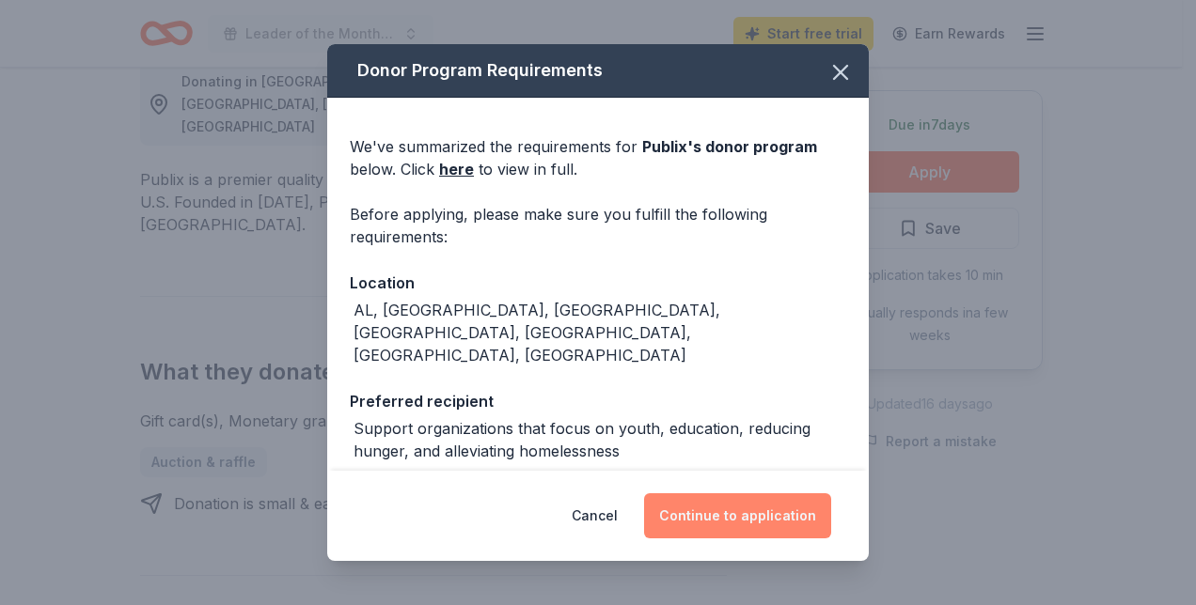
click at [769, 506] on button "Continue to application" at bounding box center [737, 516] width 187 height 45
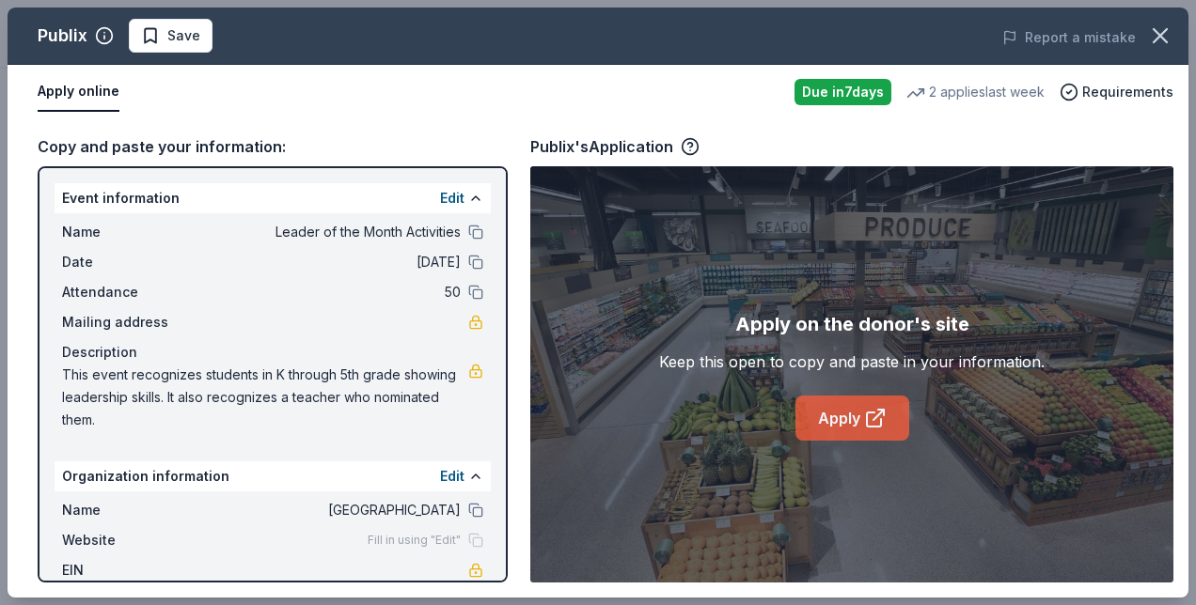
click at [869, 431] on link "Apply" at bounding box center [852, 418] width 114 height 45
click at [1153, 42] on icon "button" at bounding box center [1159, 35] width 13 height 13
